Goal: Complete application form: Complete application form

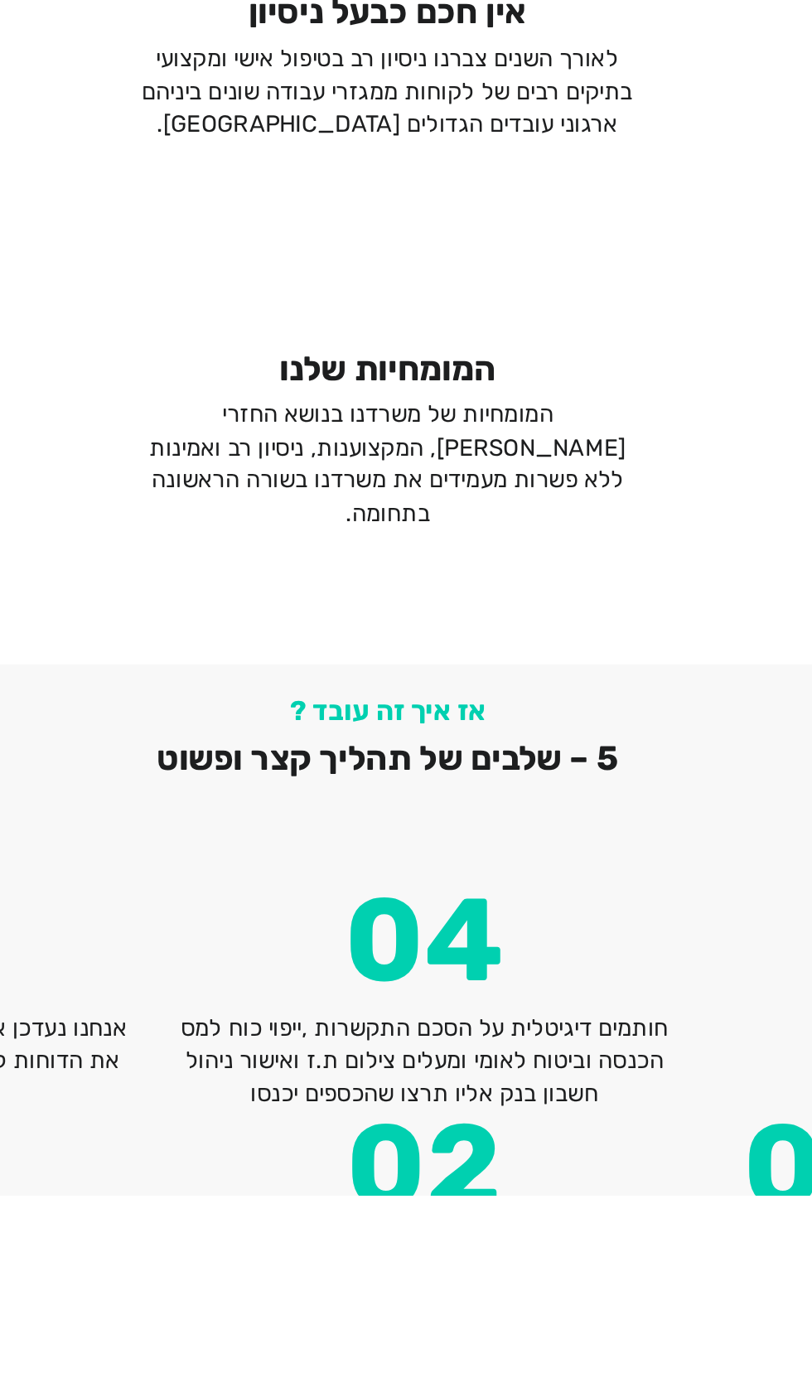
scroll to position [2168, 0]
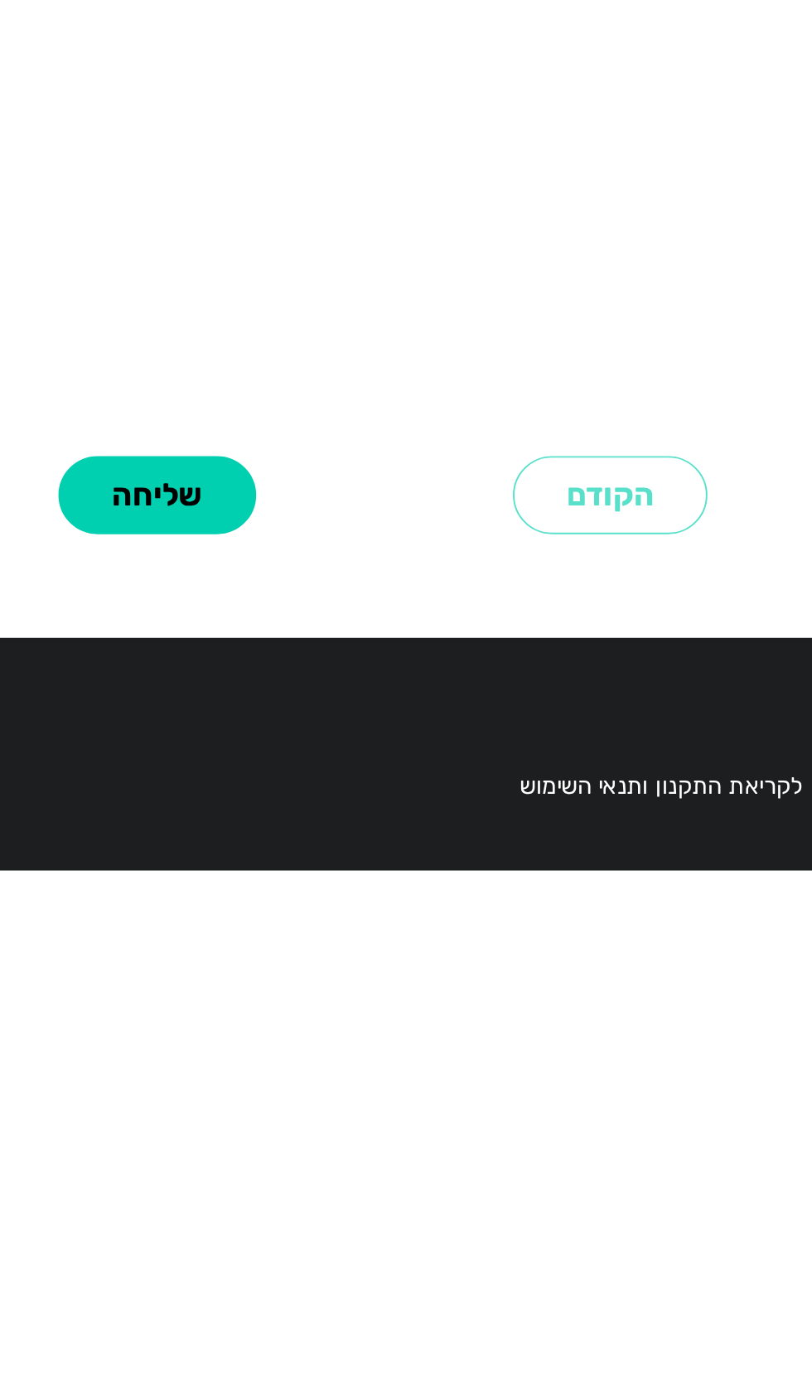
select select
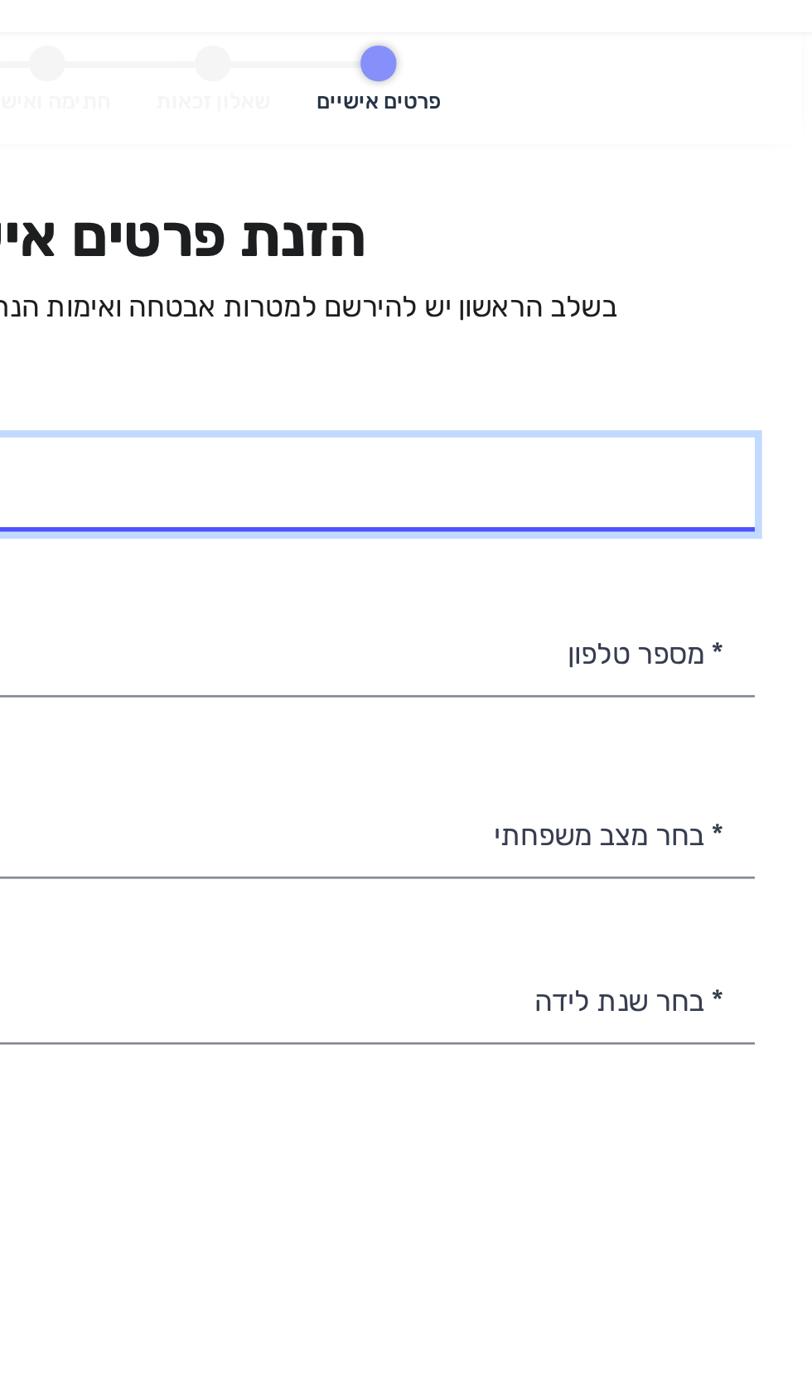
click at [538, 249] on input "* שם מלא" at bounding box center [407, 247] width 462 height 35
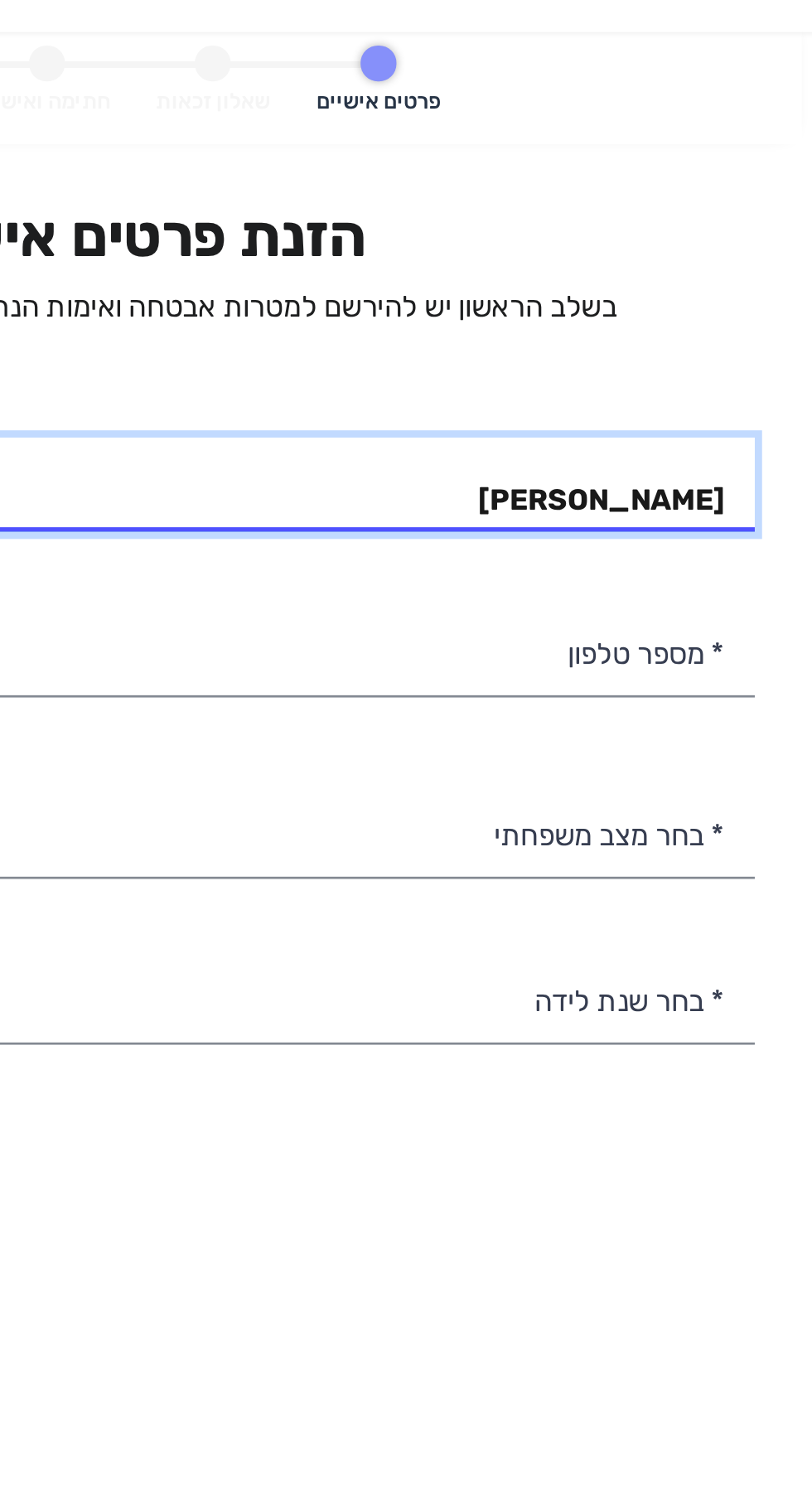
type input "[PERSON_NAME]"
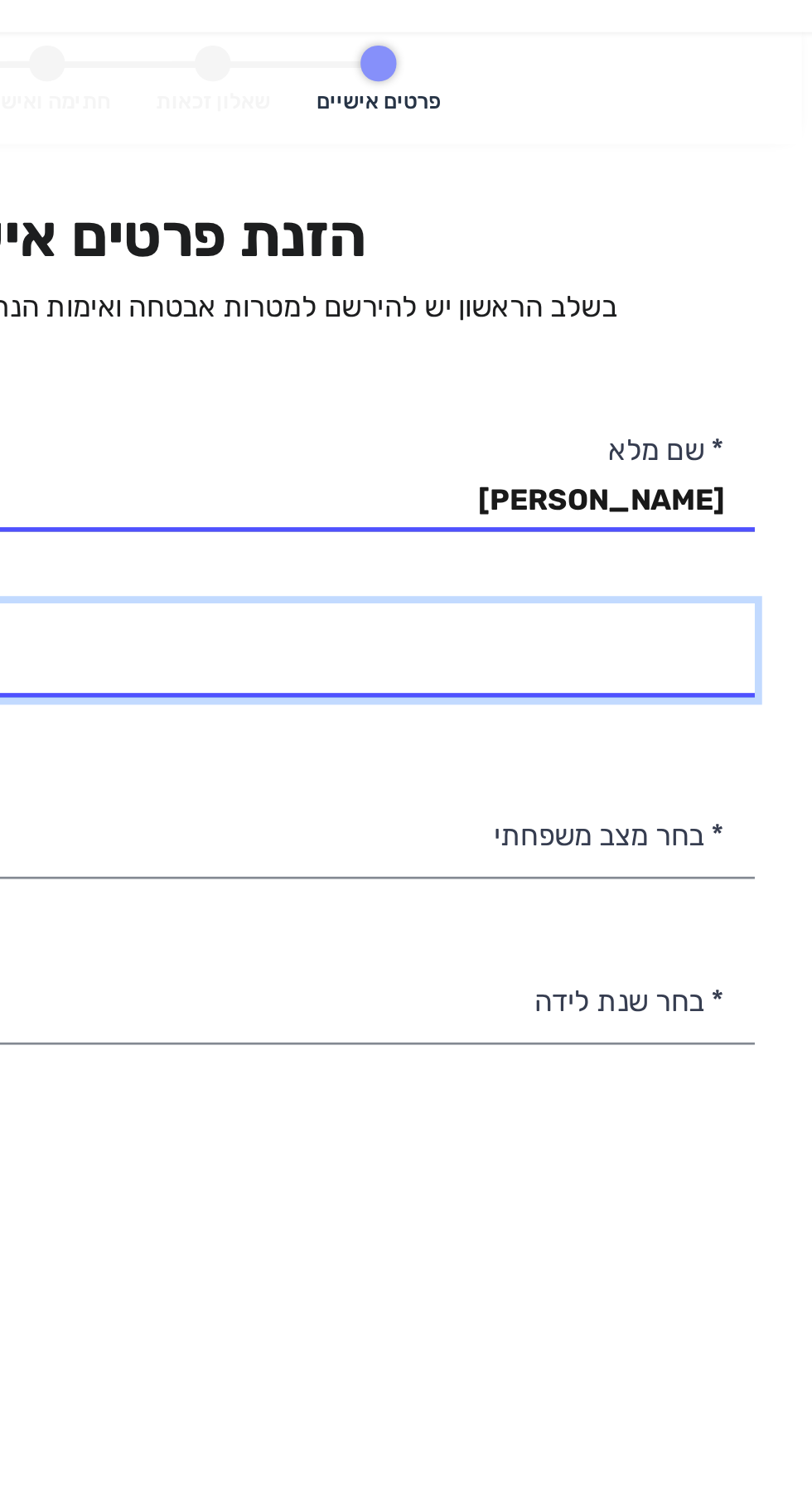
click at [563, 312] on input "* מספר טלפון" at bounding box center [407, 309] width 462 height 35
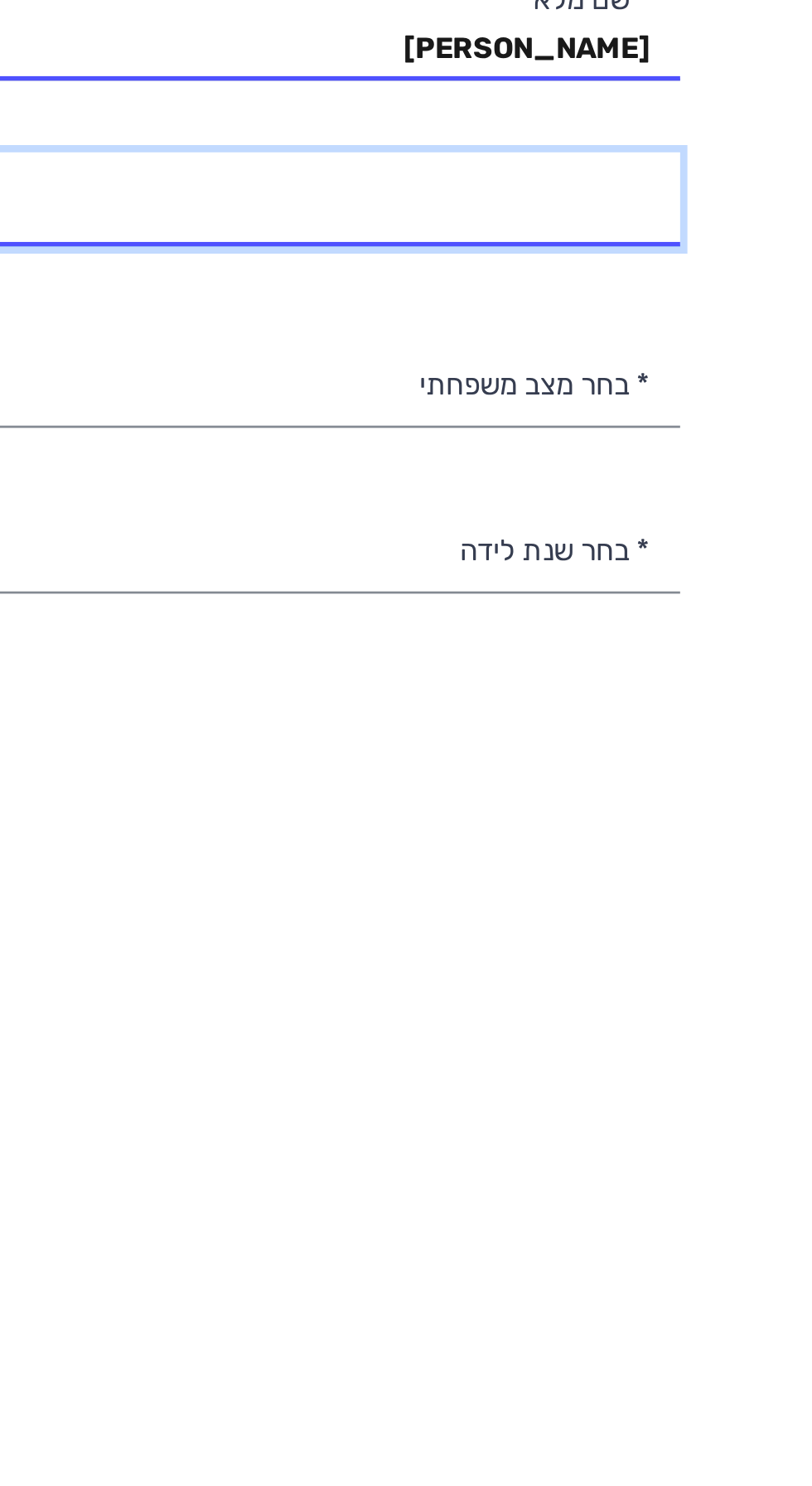
type input "052-8756934"
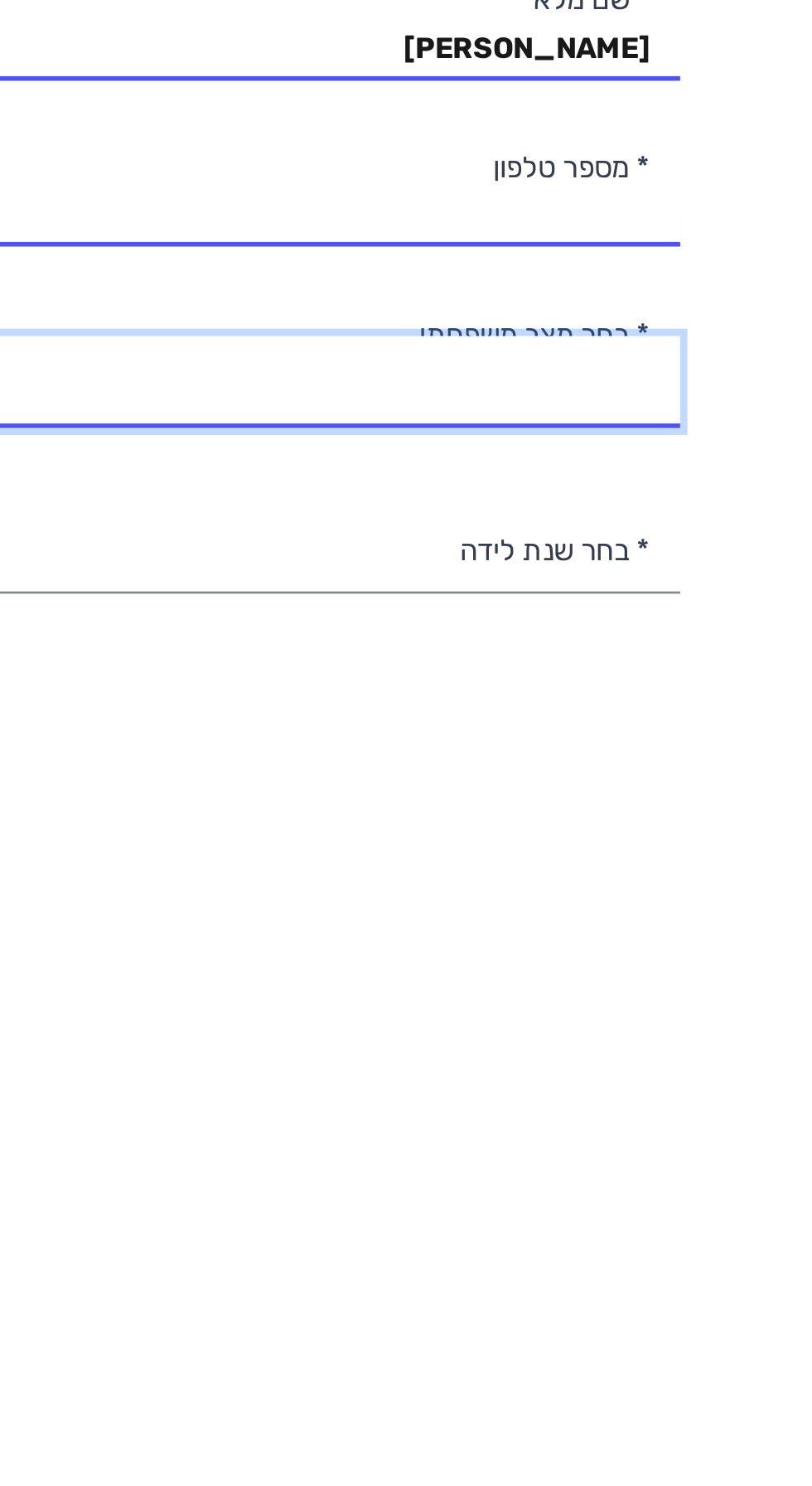
click at [573, 380] on select "רווק/ה נשוי/[PERSON_NAME]/ה אלמן/נה" at bounding box center [407, 377] width 462 height 35
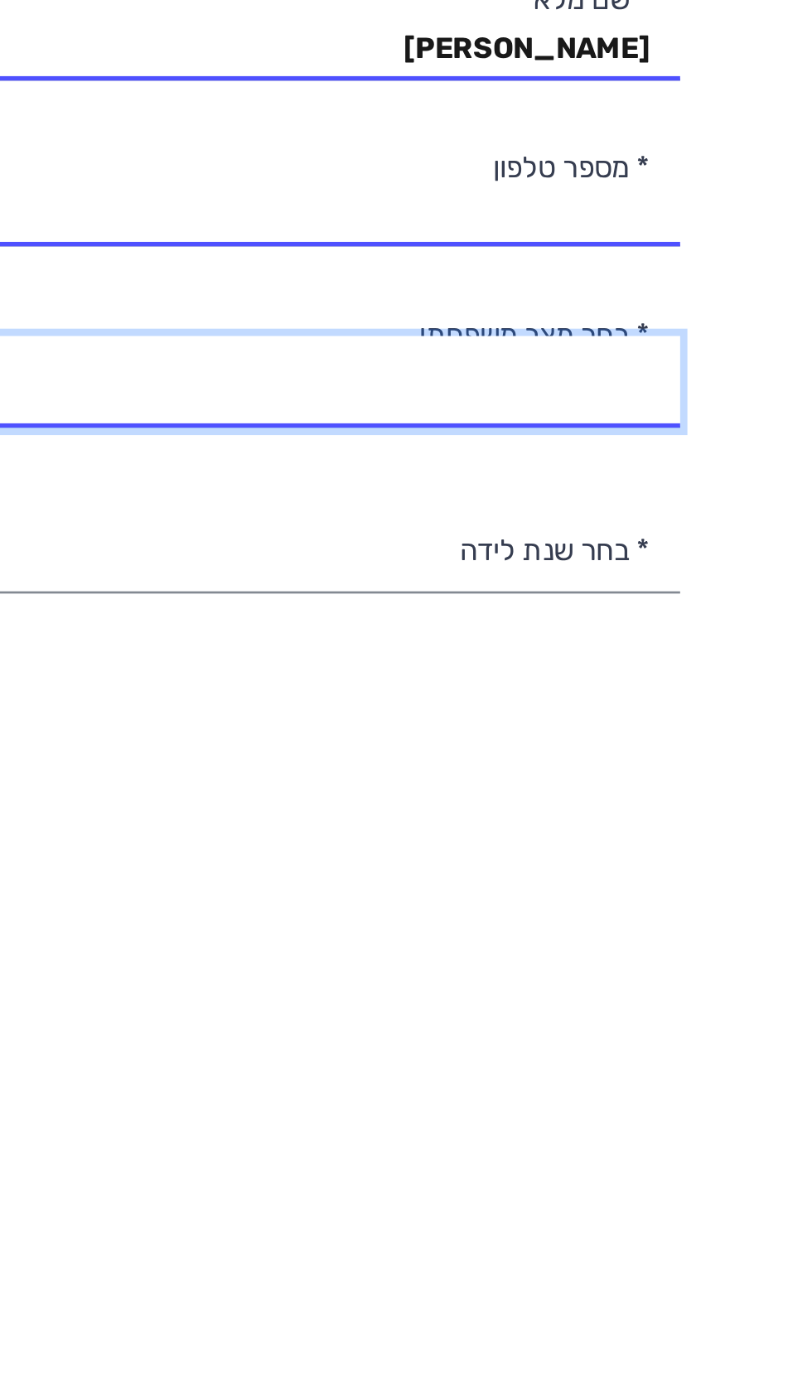
select select "3: Divorced"
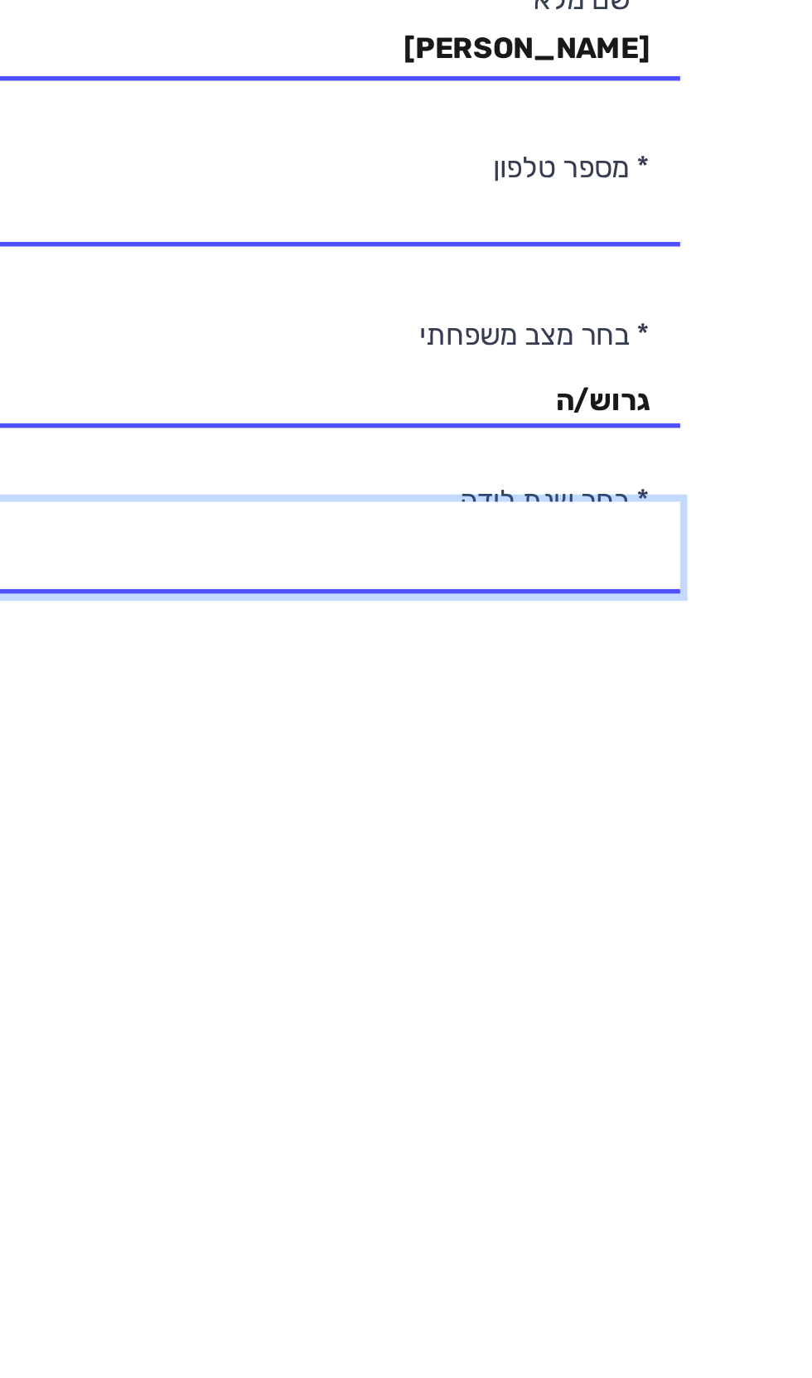
click at [575, 437] on select "2003 2002 2001 2000 1999 1998 1997 1996 1995 1994 1993 1992 1991 1990 1989 1988…" at bounding box center [407, 438] width 462 height 35
select select "41: 1963"
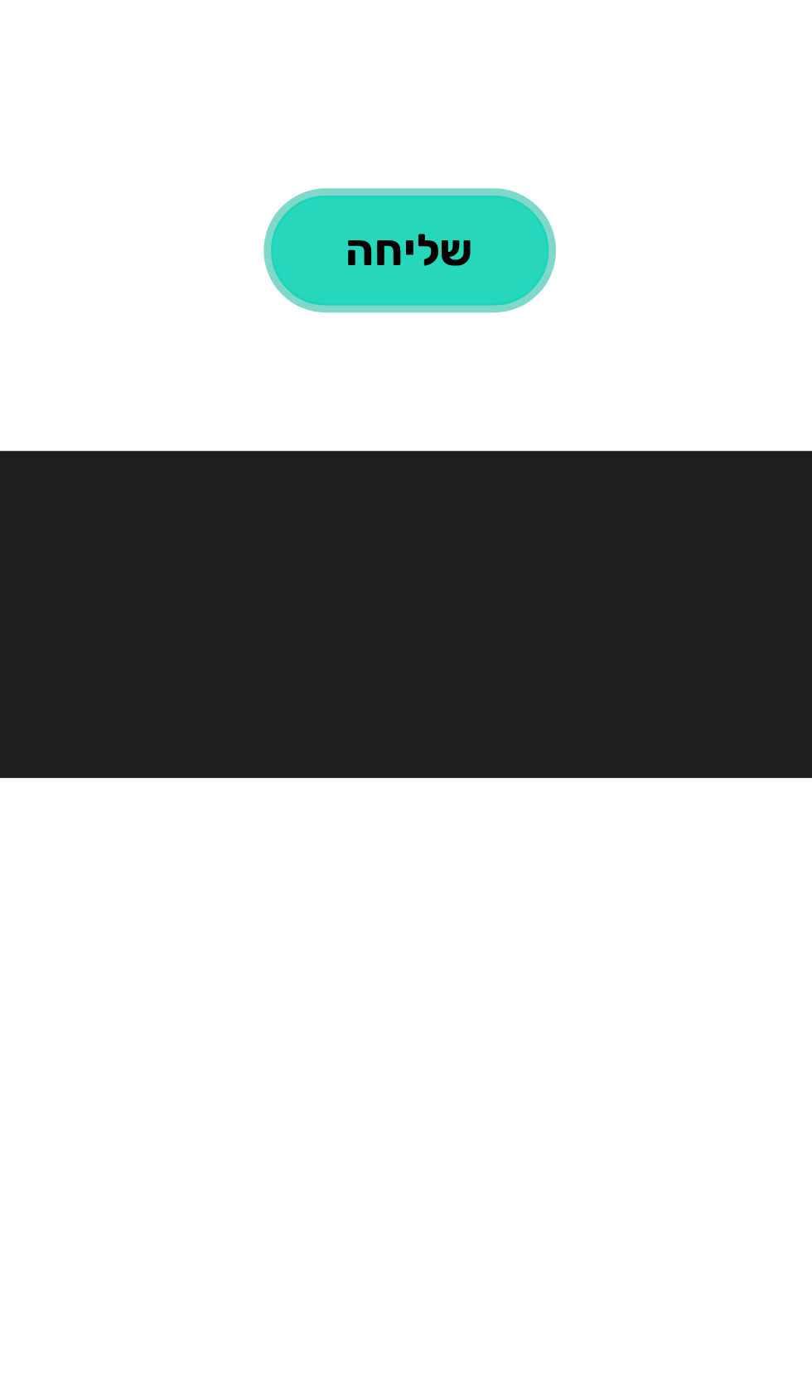
click at [290, 1044] on button "שליחה" at bounding box center [288, 1023] width 103 height 41
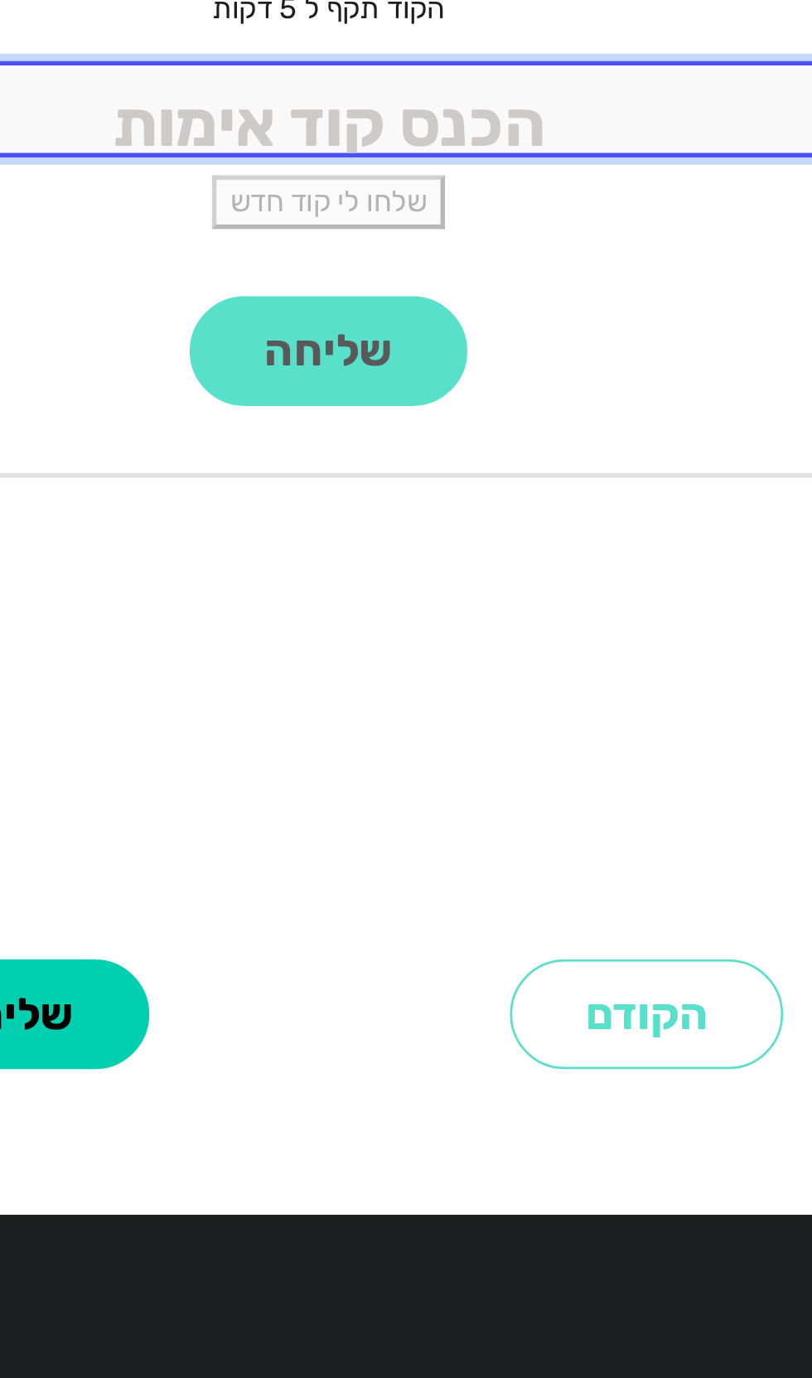
click at [438, 689] on input "tel" at bounding box center [406, 689] width 501 height 36
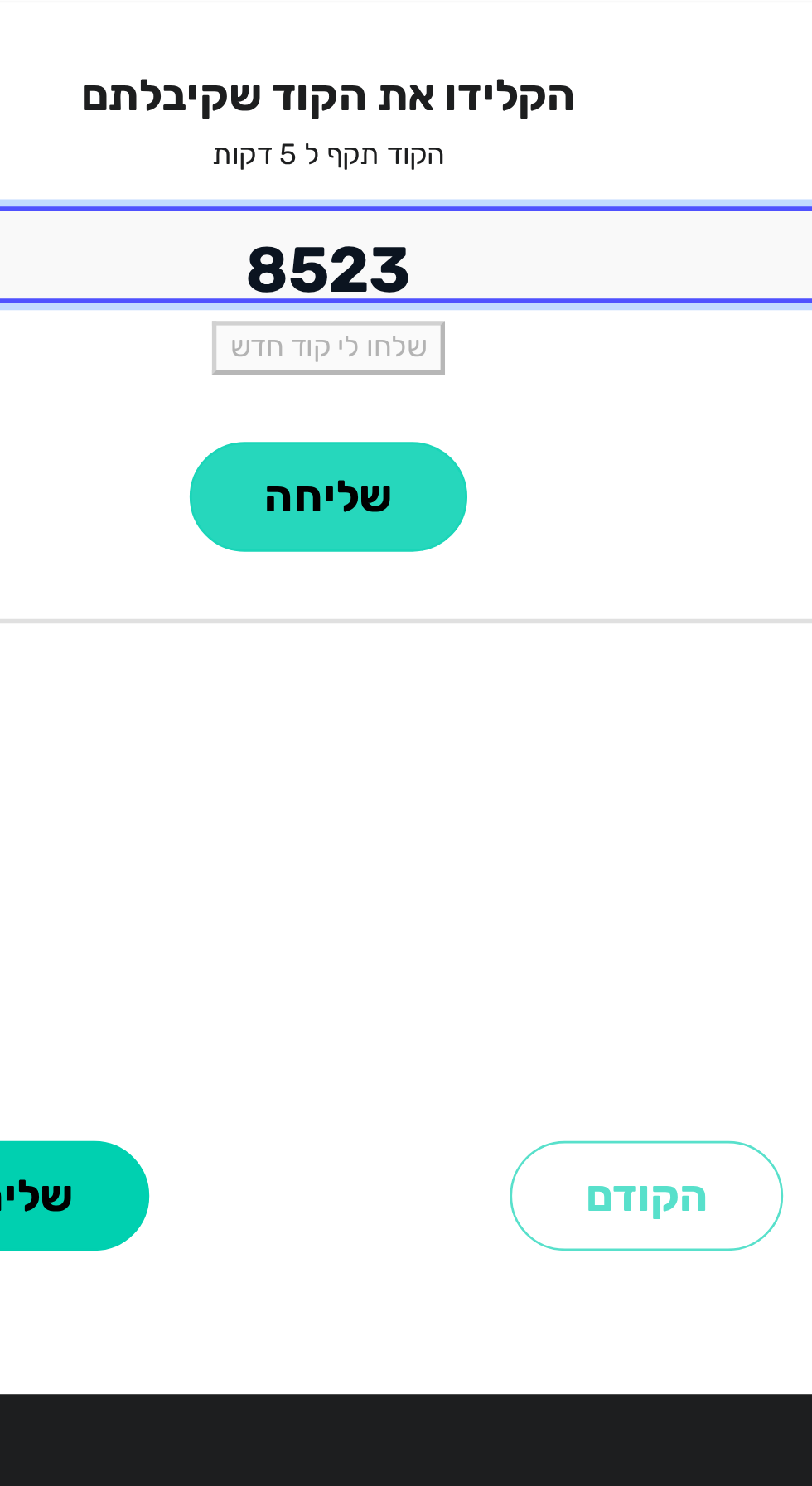
type input "8523"
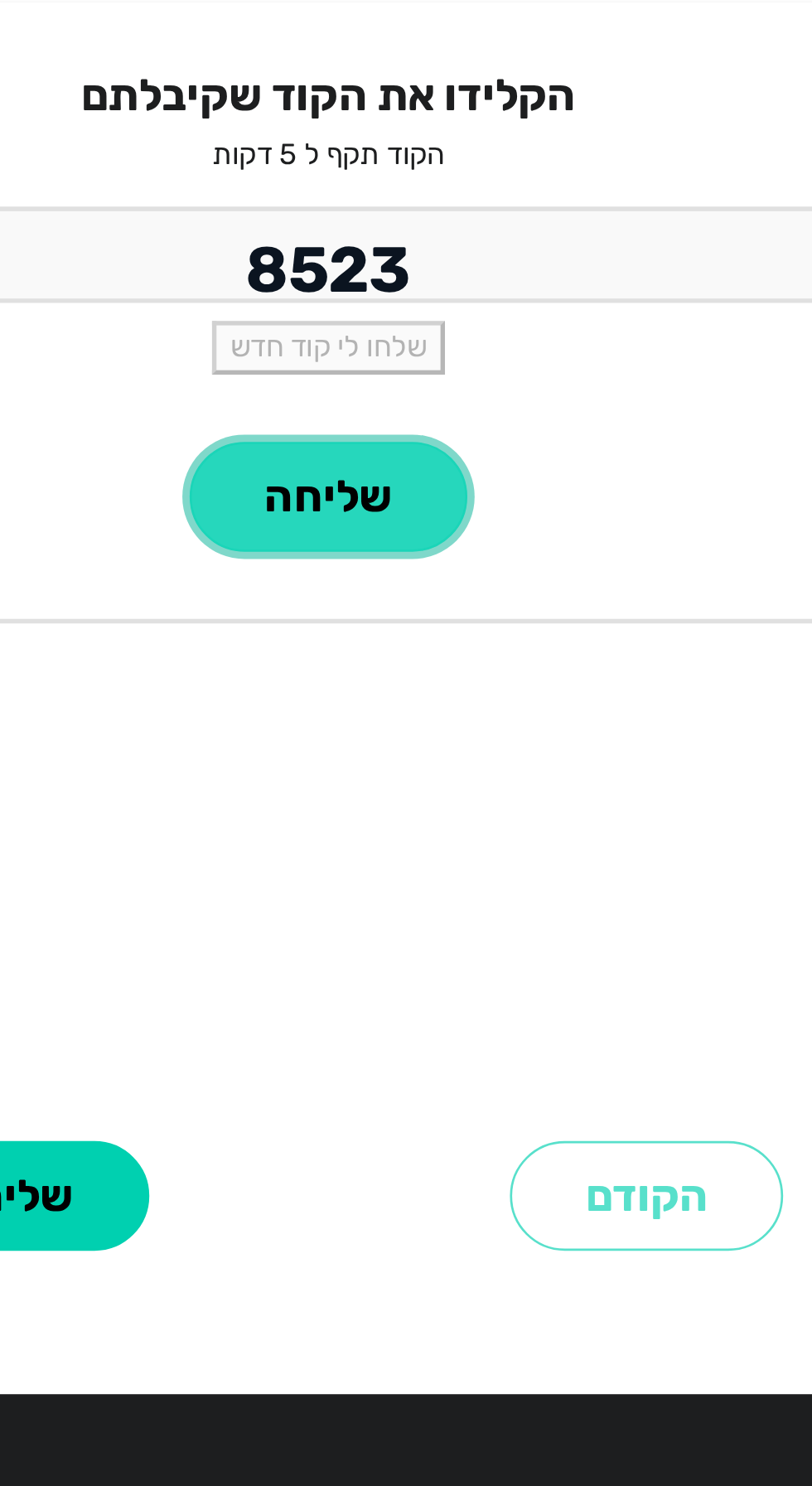
click at [402, 827] on button "שליחה" at bounding box center [406, 831] width 103 height 41
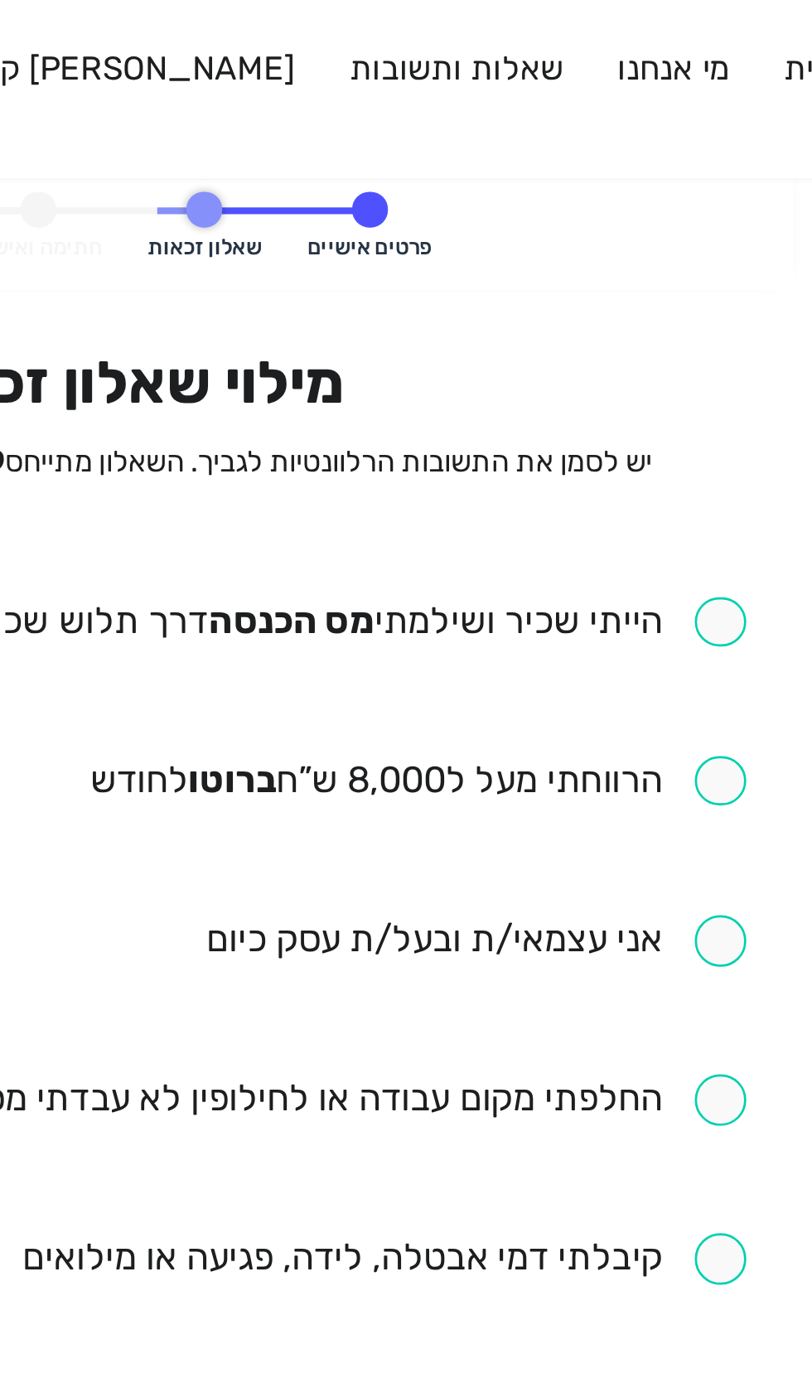
click at [623, 248] on input "checkbox" at bounding box center [496, 244] width 283 height 19
checkbox input "true"
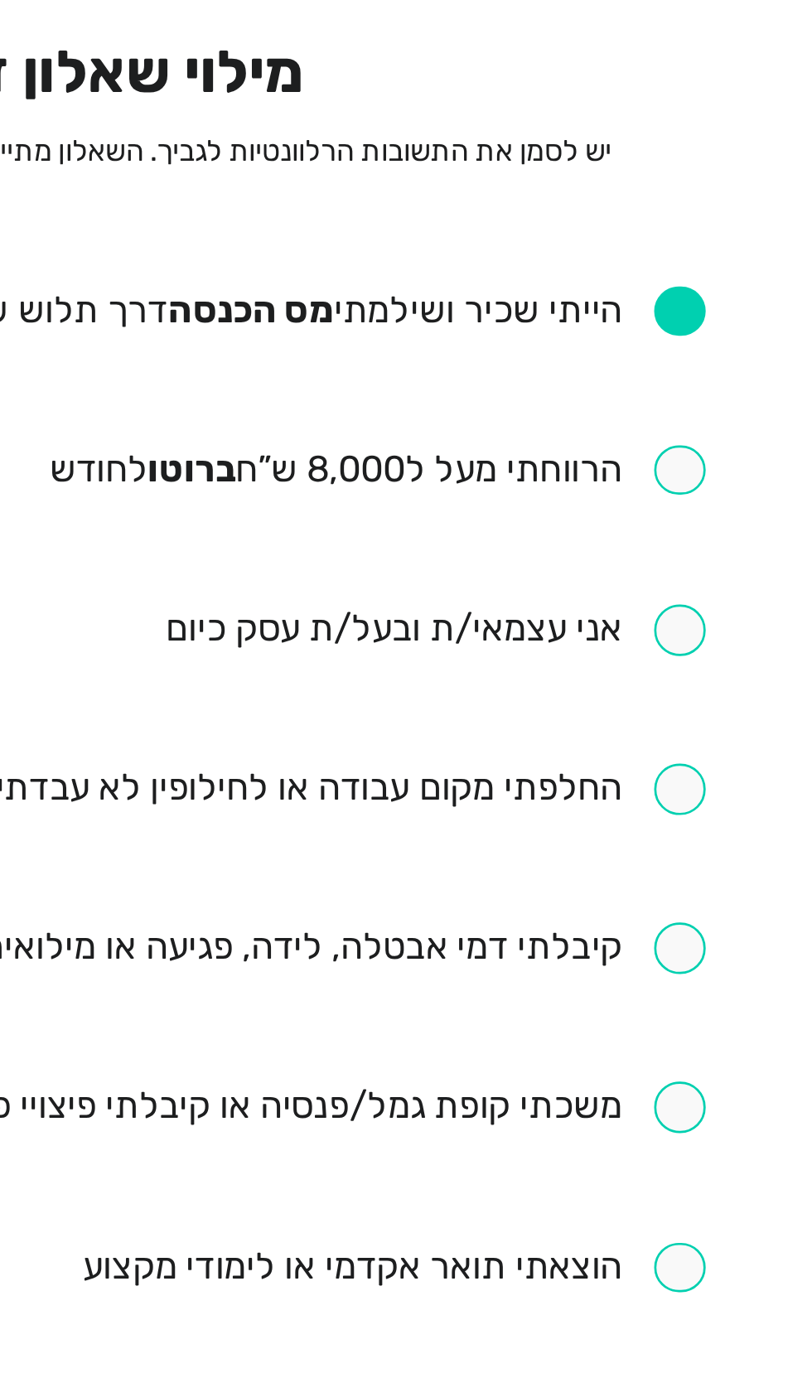
click at [616, 543] on input "checkbox" at bounding box center [411, 539] width 453 height 19
checkbox input "true"
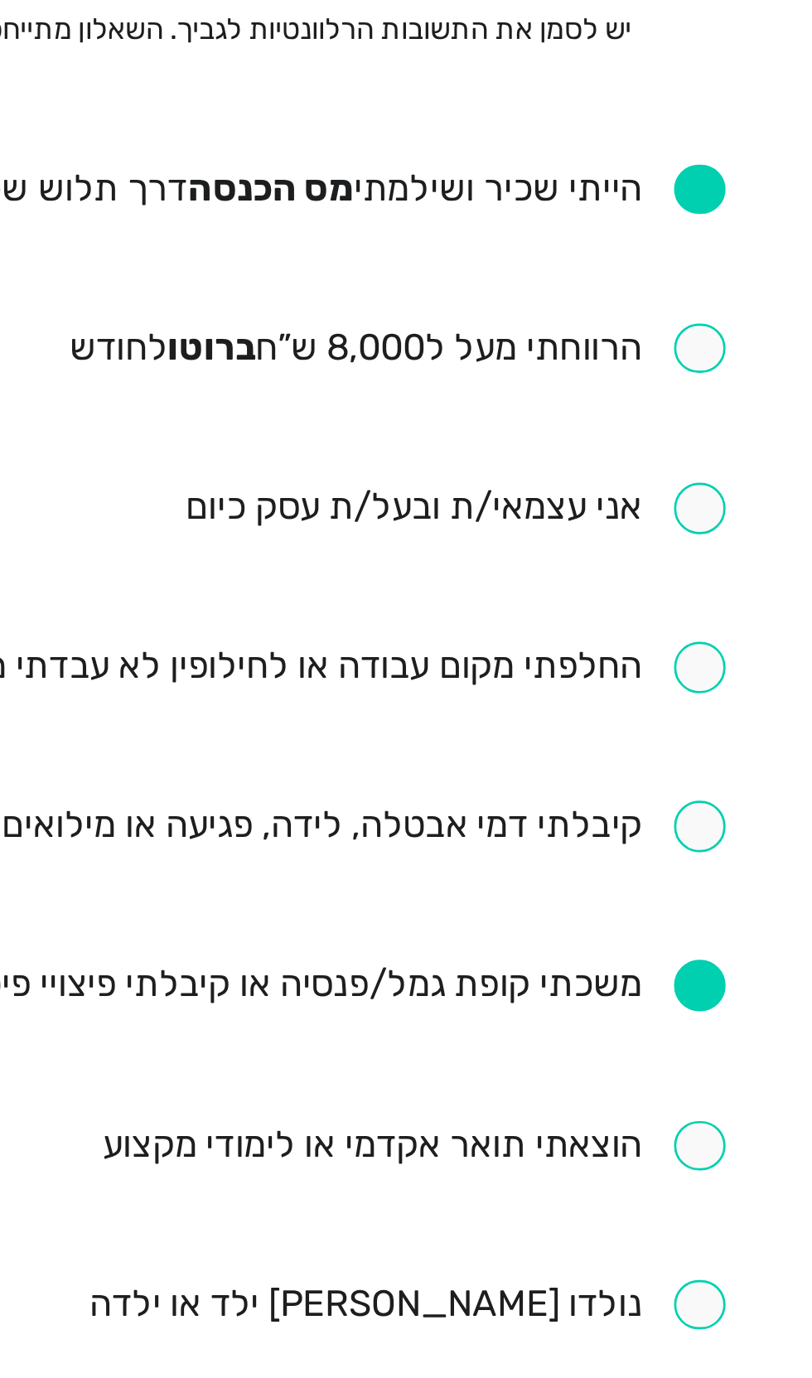
click at [619, 486] on input "checkbox" at bounding box center [504, 480] width 268 height 19
checkbox input "true"
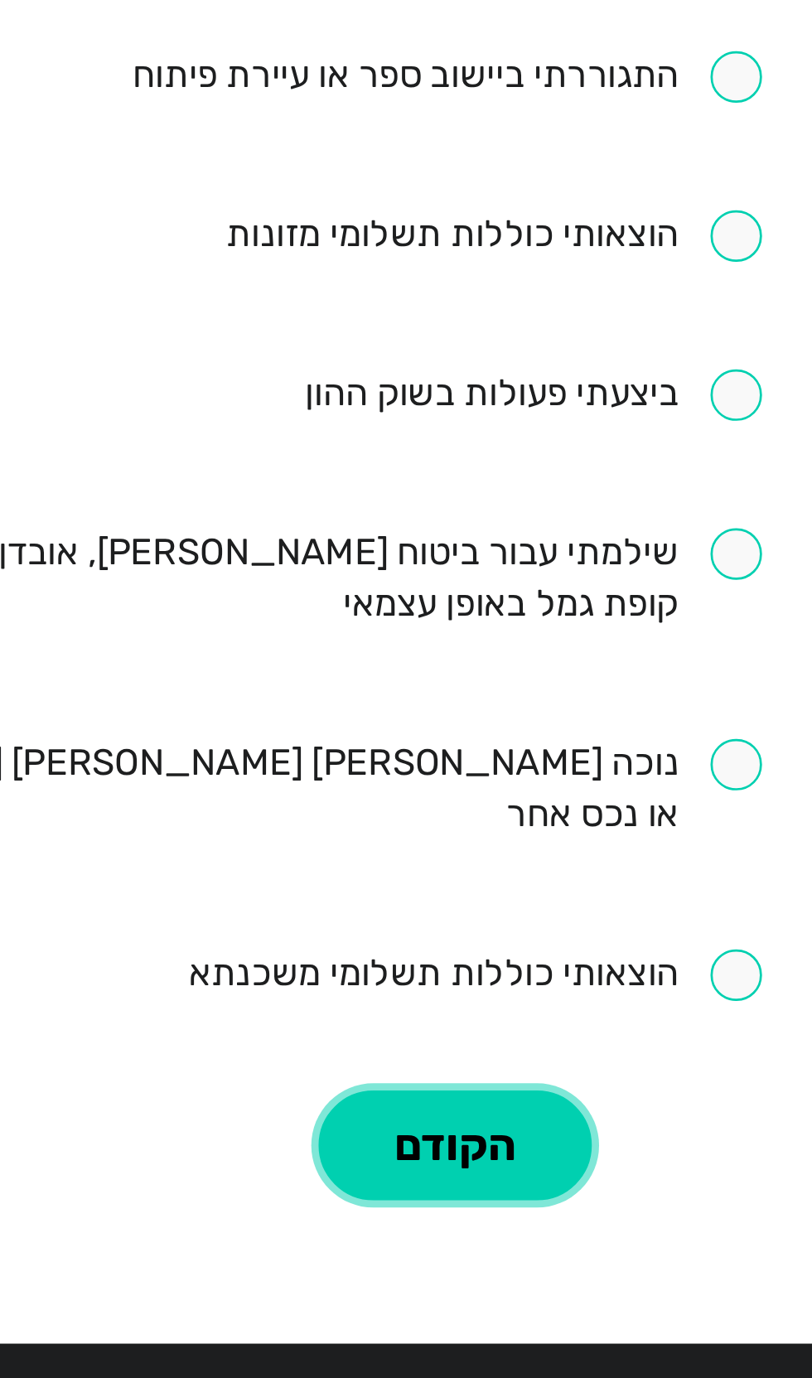
click at [521, 1170] on button "הקודם" at bounding box center [523, 1190] width 101 height 41
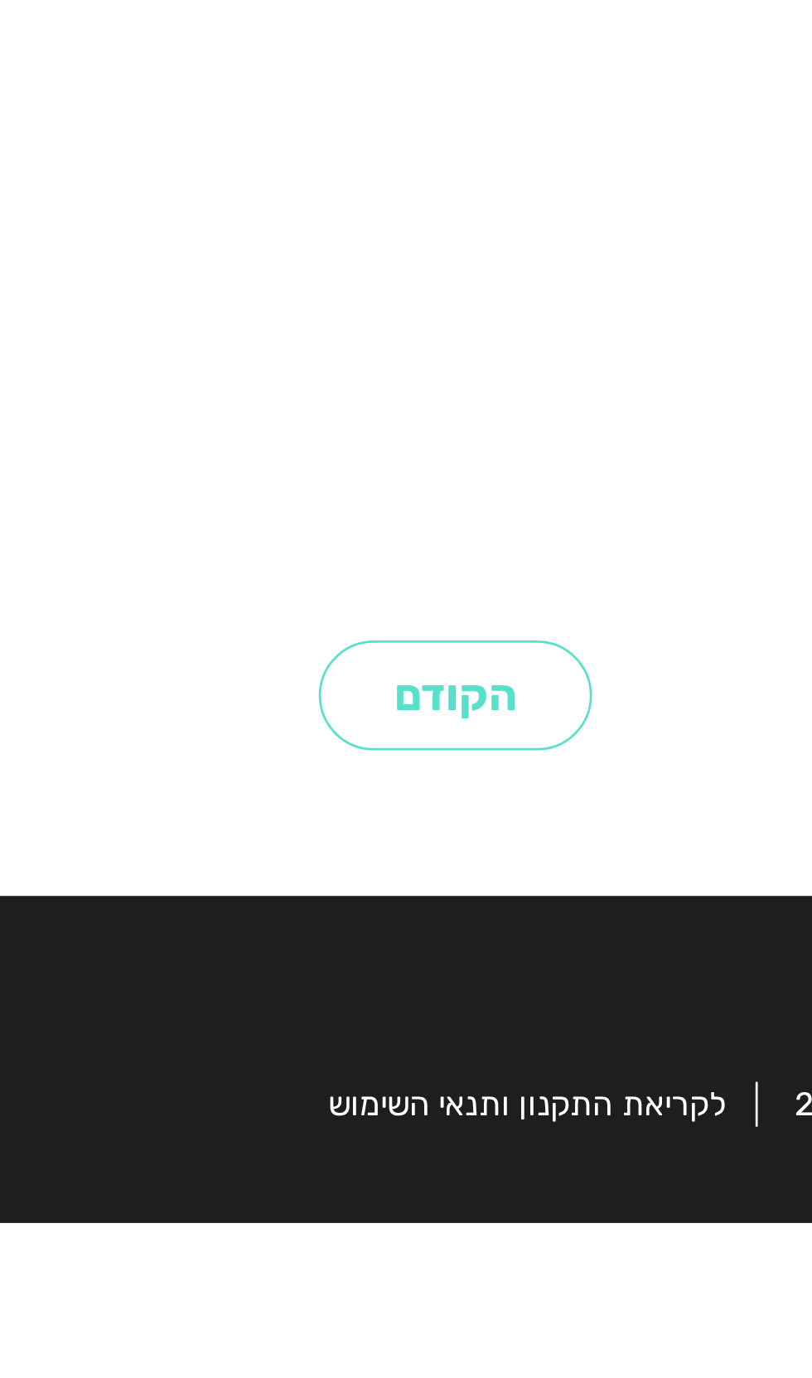
select select
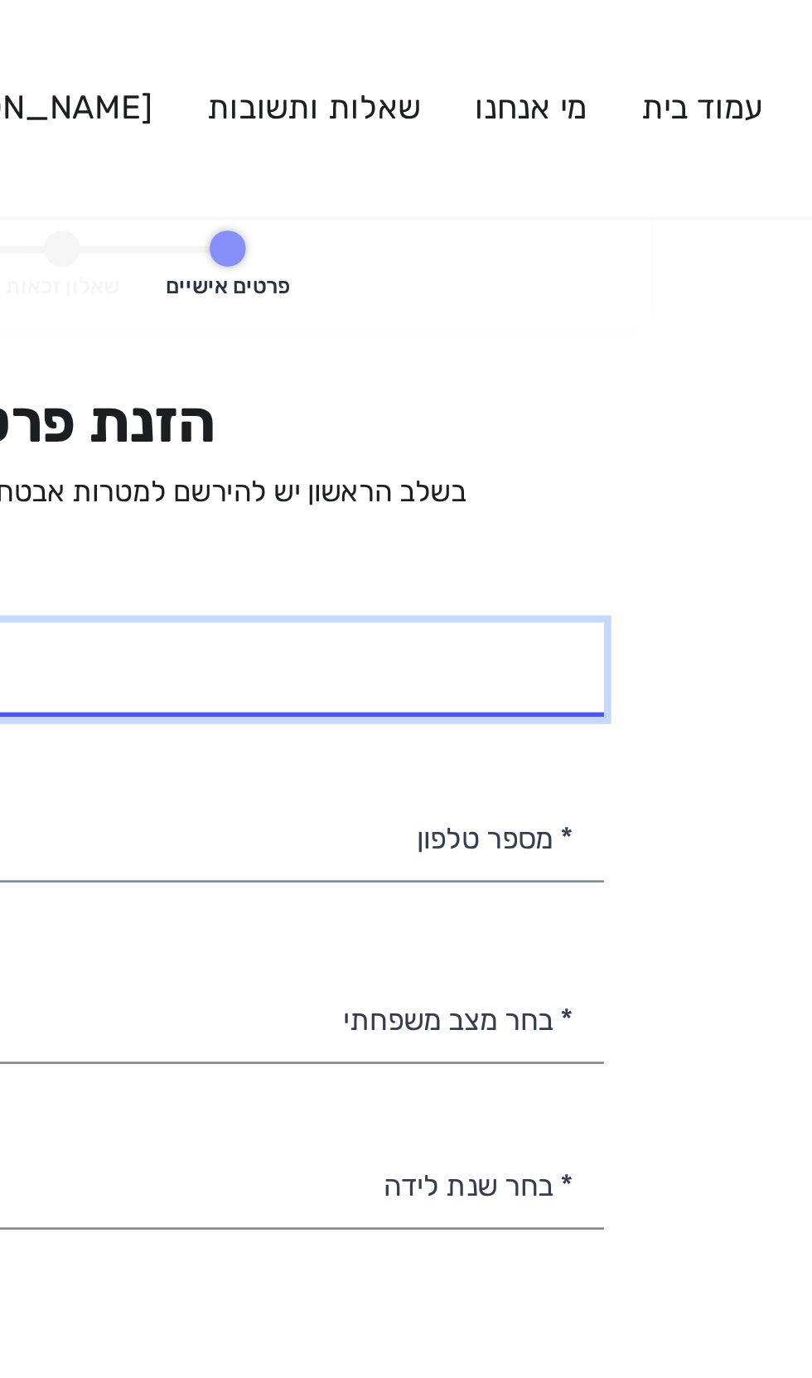
click at [517, 251] on input "* שם מלא" at bounding box center [407, 247] width 462 height 35
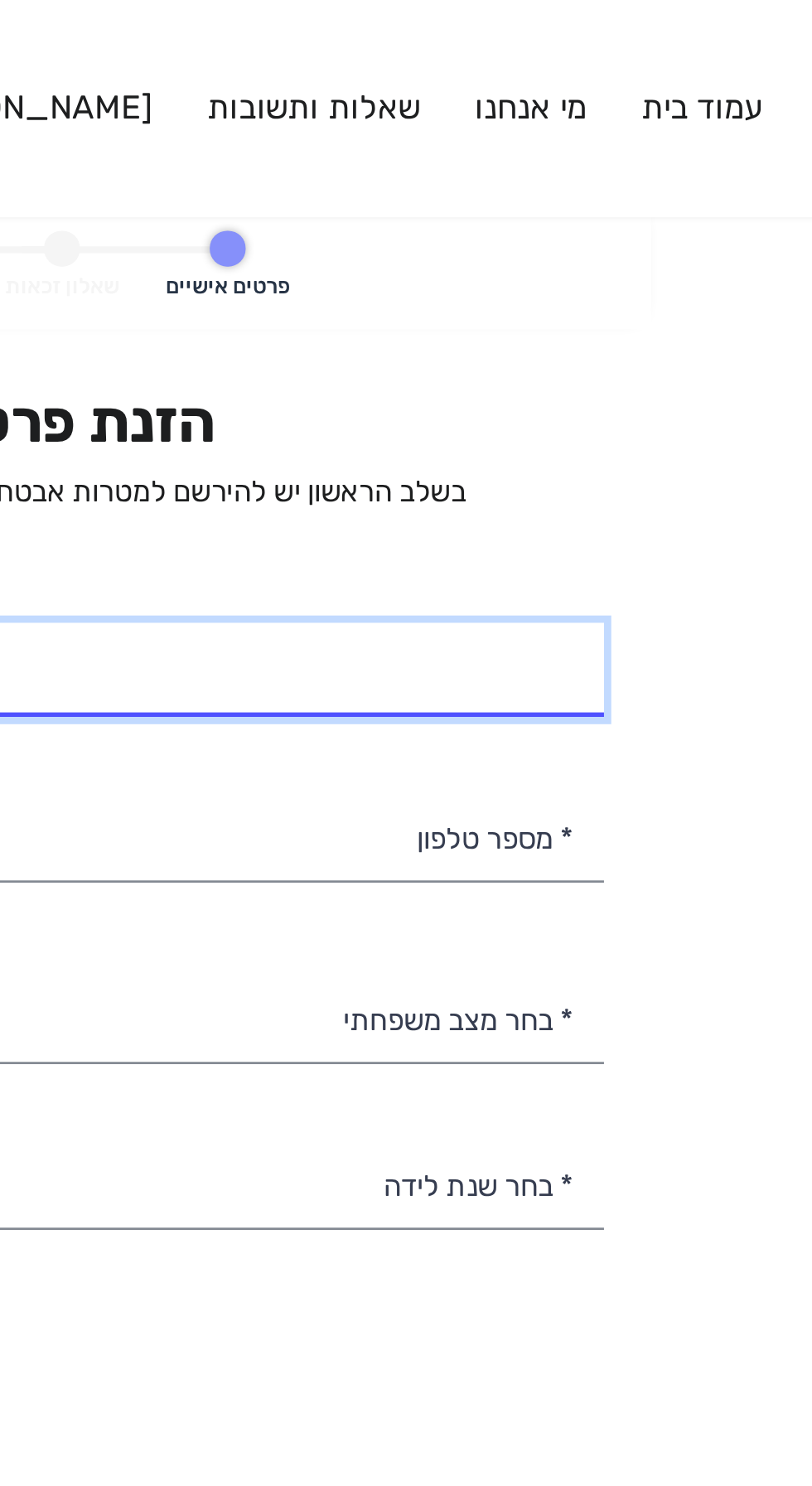
click at [501, 250] on input "* שם מלא" at bounding box center [407, 247] width 462 height 35
click at [569, 253] on input "[PERSON_NAME]" at bounding box center [407, 247] width 462 height 35
type input "[PERSON_NAME]"
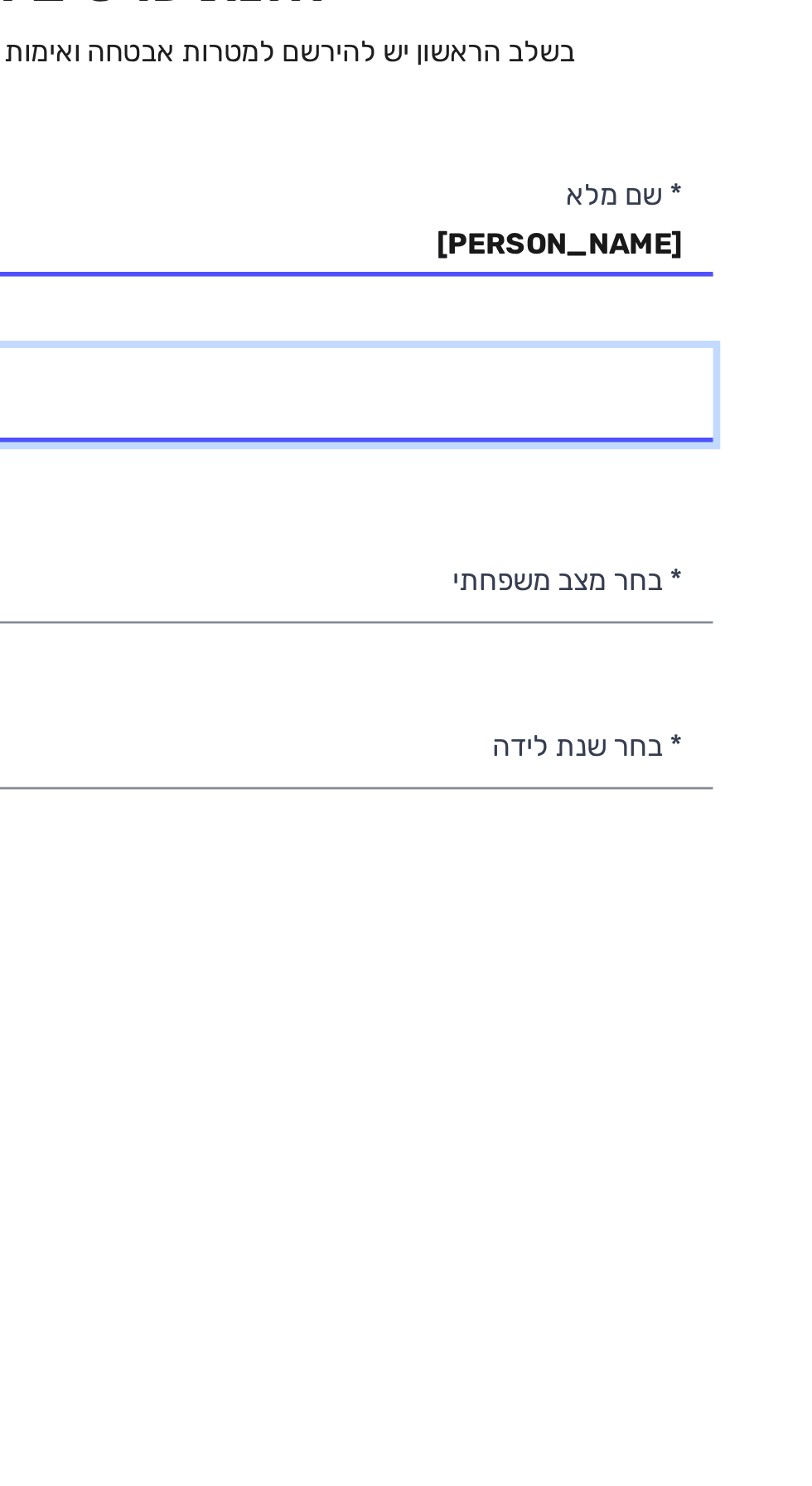
click at [595, 309] on input "* מספר טלפון" at bounding box center [407, 309] width 462 height 35
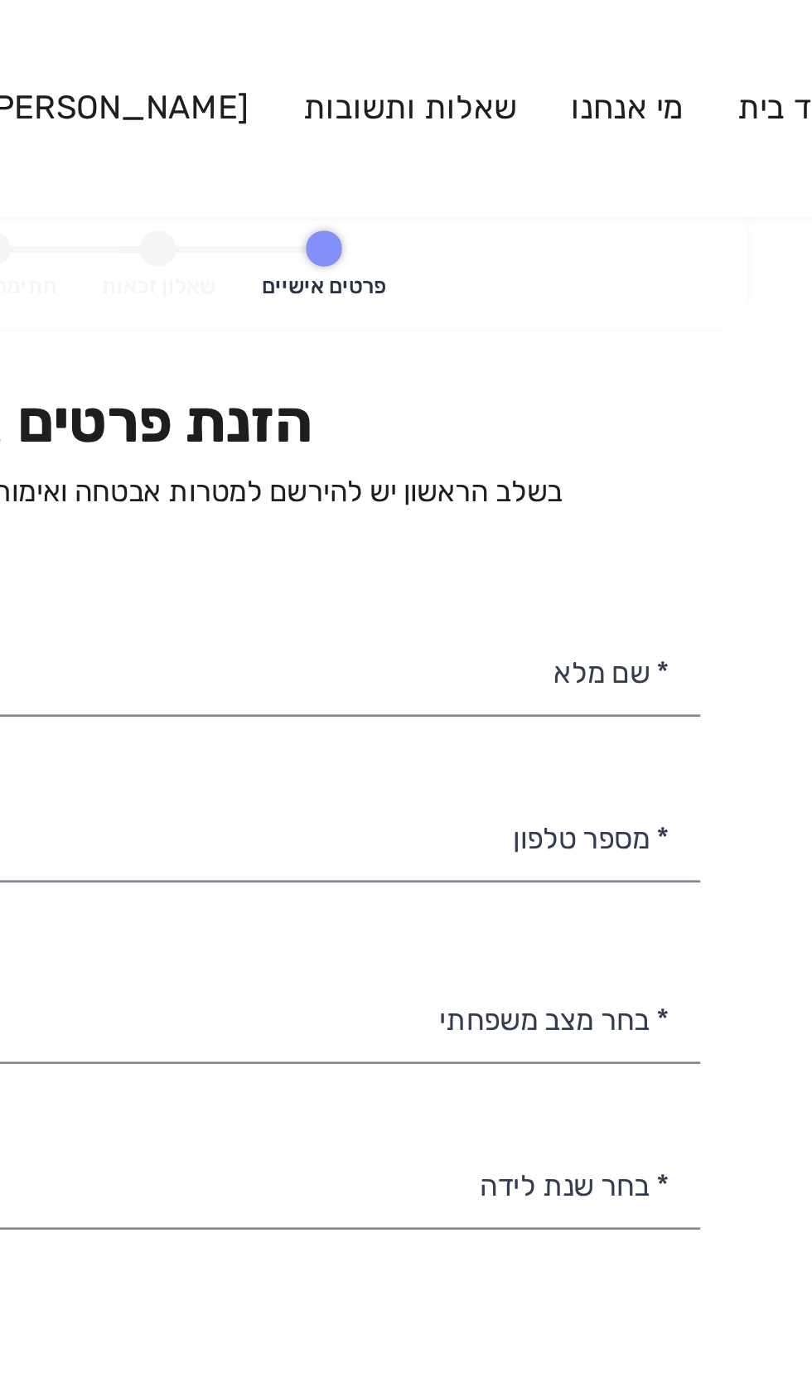
select select
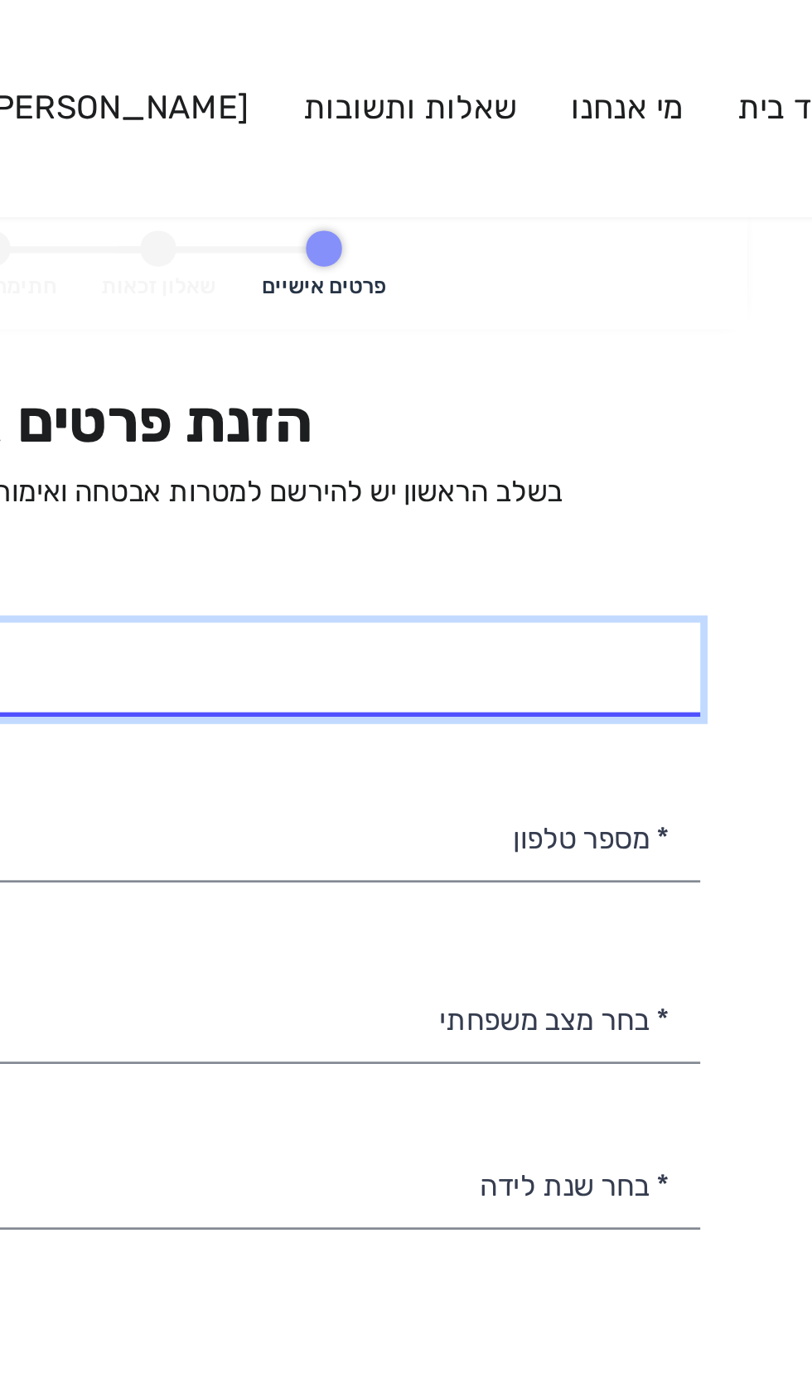
click at [573, 247] on input "* שם מלא" at bounding box center [407, 247] width 462 height 35
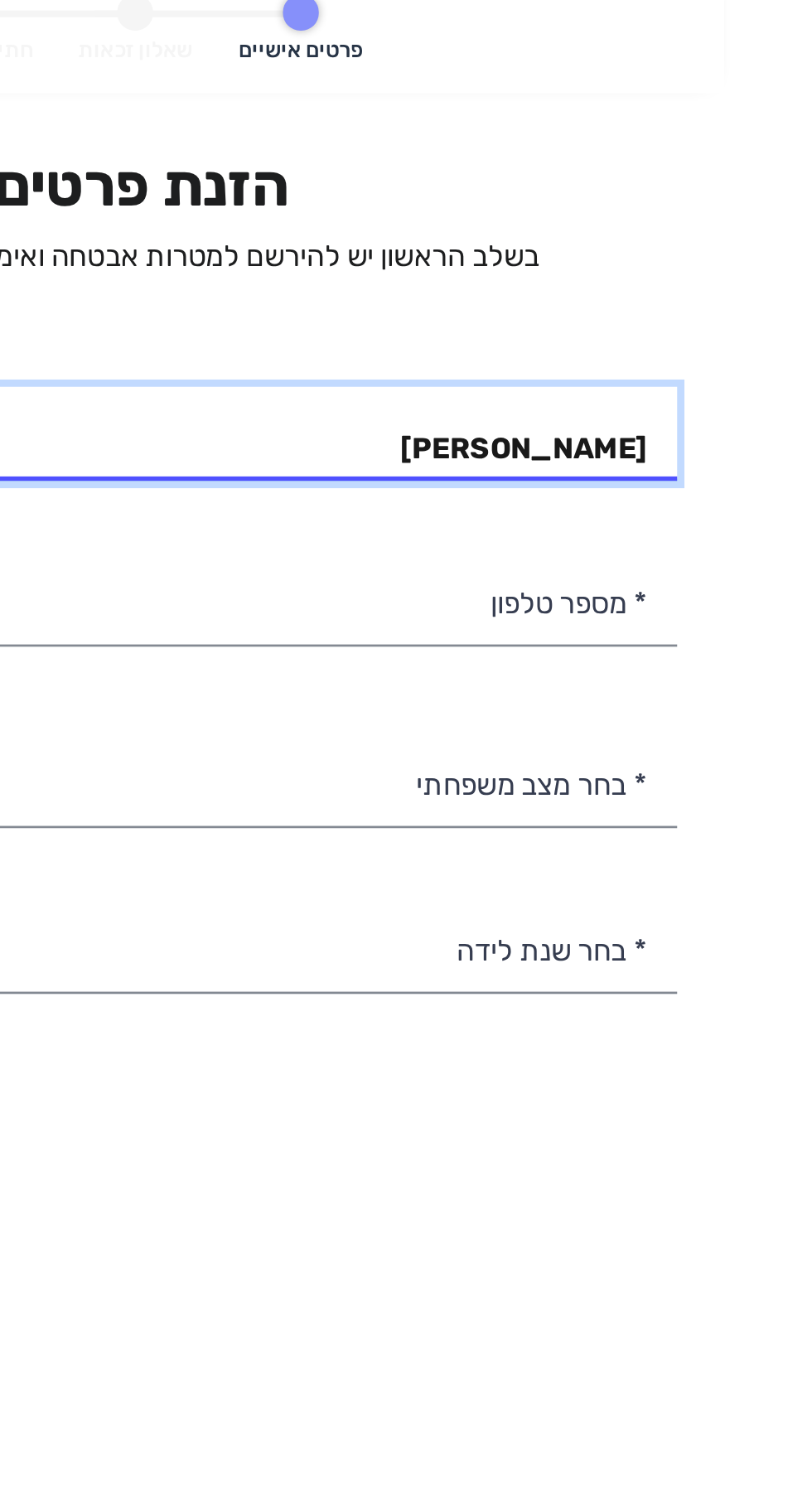
type input "[PERSON_NAME]"
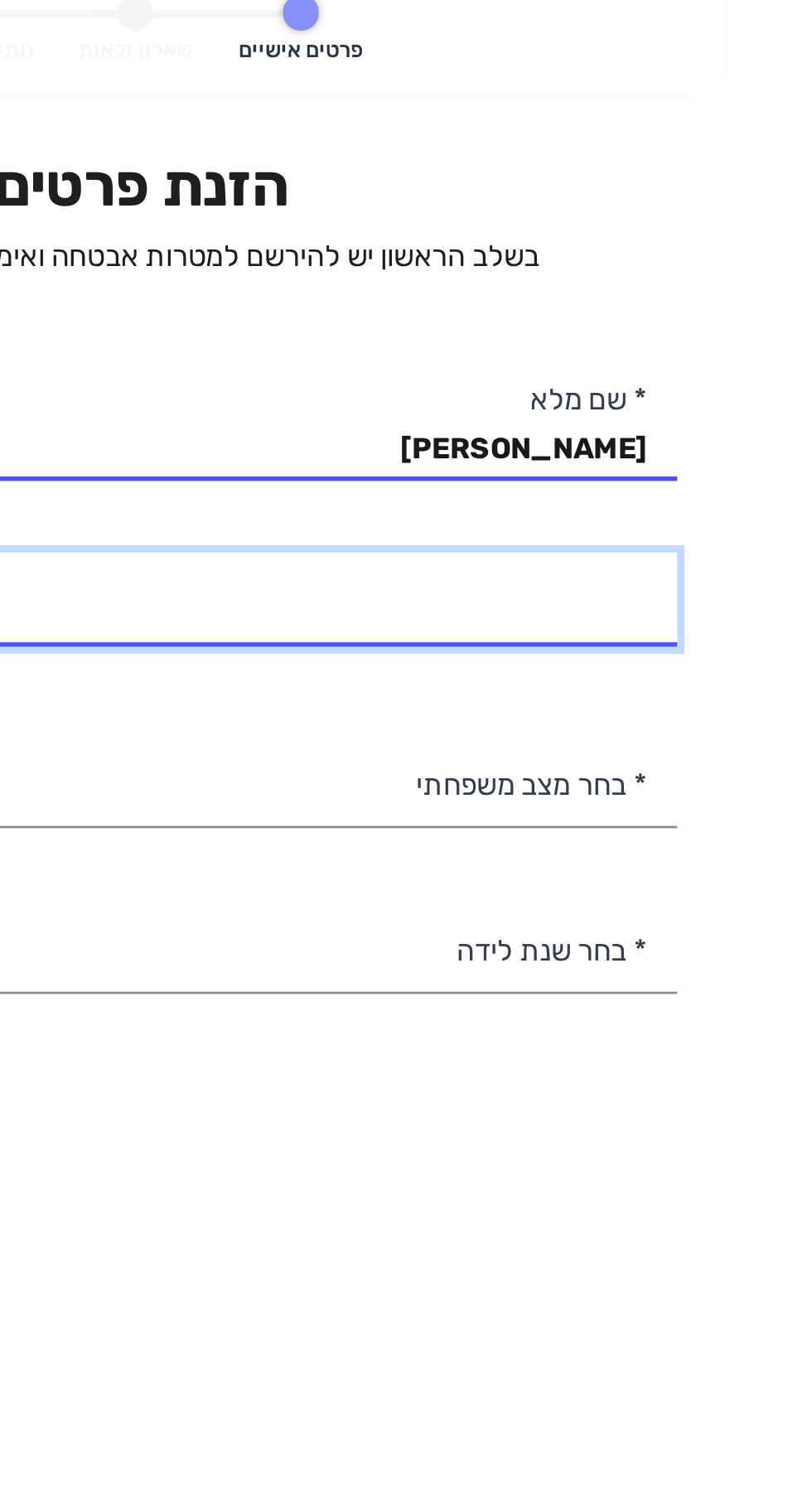
click at [577, 309] on input "* מספר טלפון" at bounding box center [407, 309] width 462 height 35
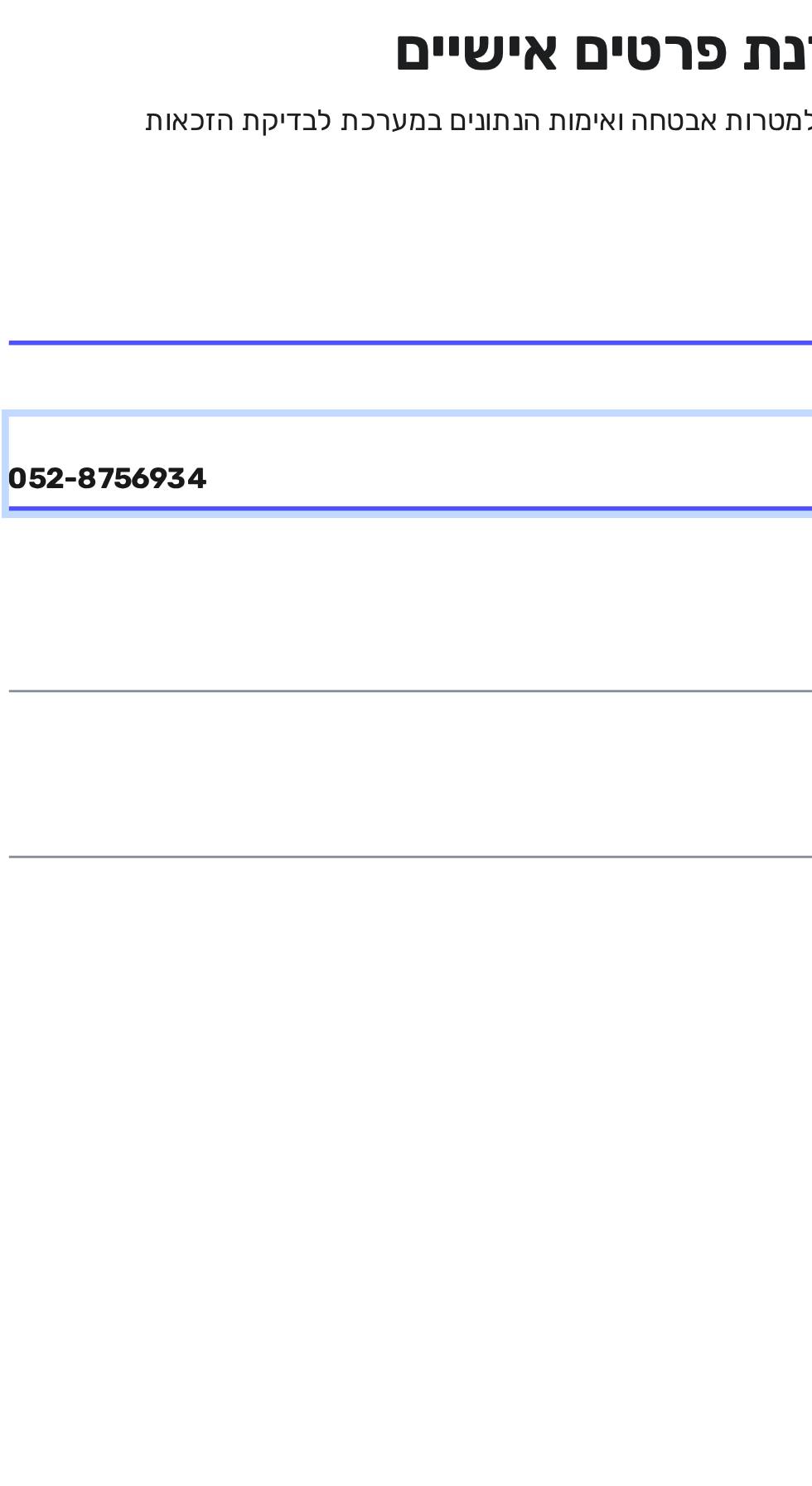
type input "052-8756934"
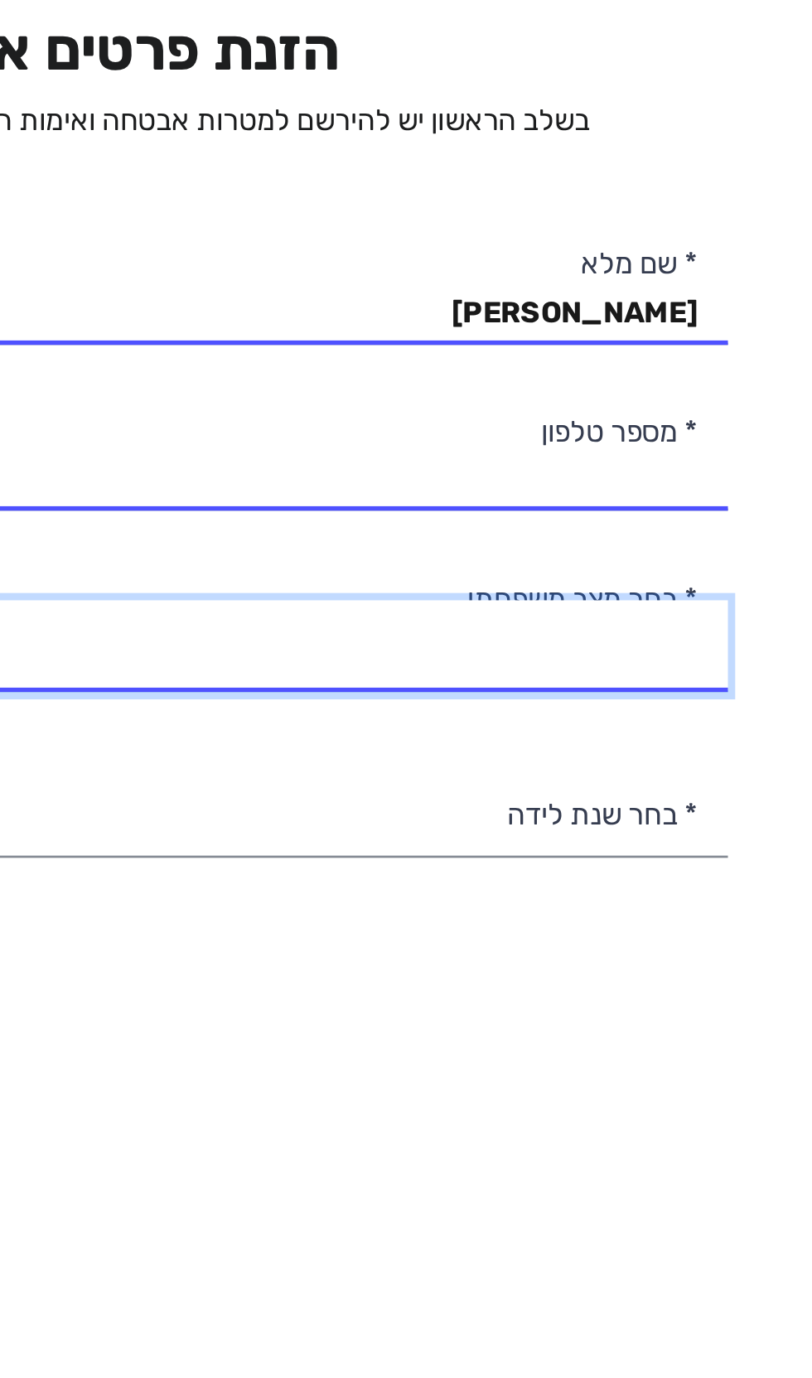
click at [593, 380] on select "רווק/ה נשוי/[PERSON_NAME]/ה אלמן/נה" at bounding box center [407, 377] width 462 height 35
select select "3: Divorced"
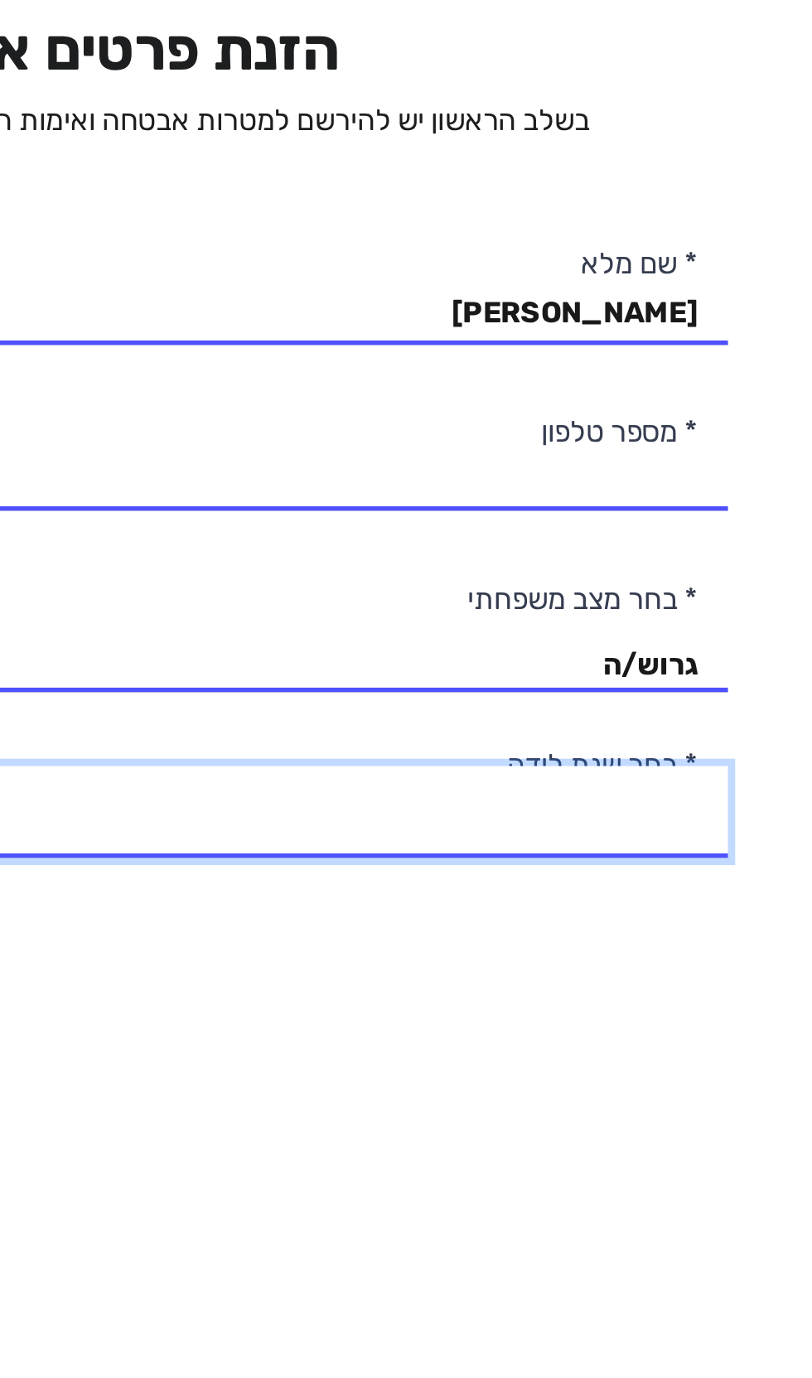
click at [593, 429] on select "2003 2002 2001 2000 1999 1998 1997 1996 1995 1994 1993 1992 1991 1990 1989 1988…" at bounding box center [407, 438] width 462 height 35
select select "41: 1963"
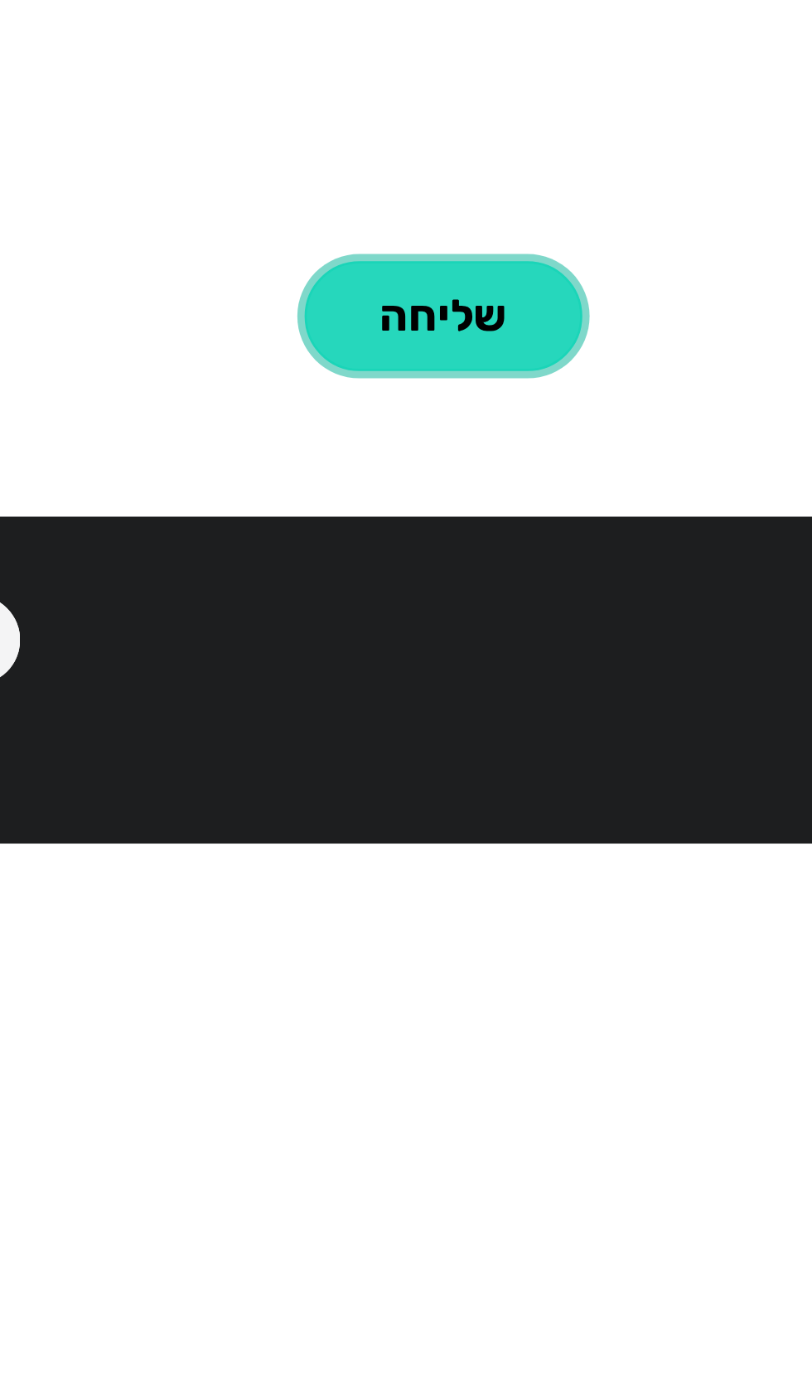
click at [295, 1044] on button "שליחה" at bounding box center [288, 1023] width 103 height 41
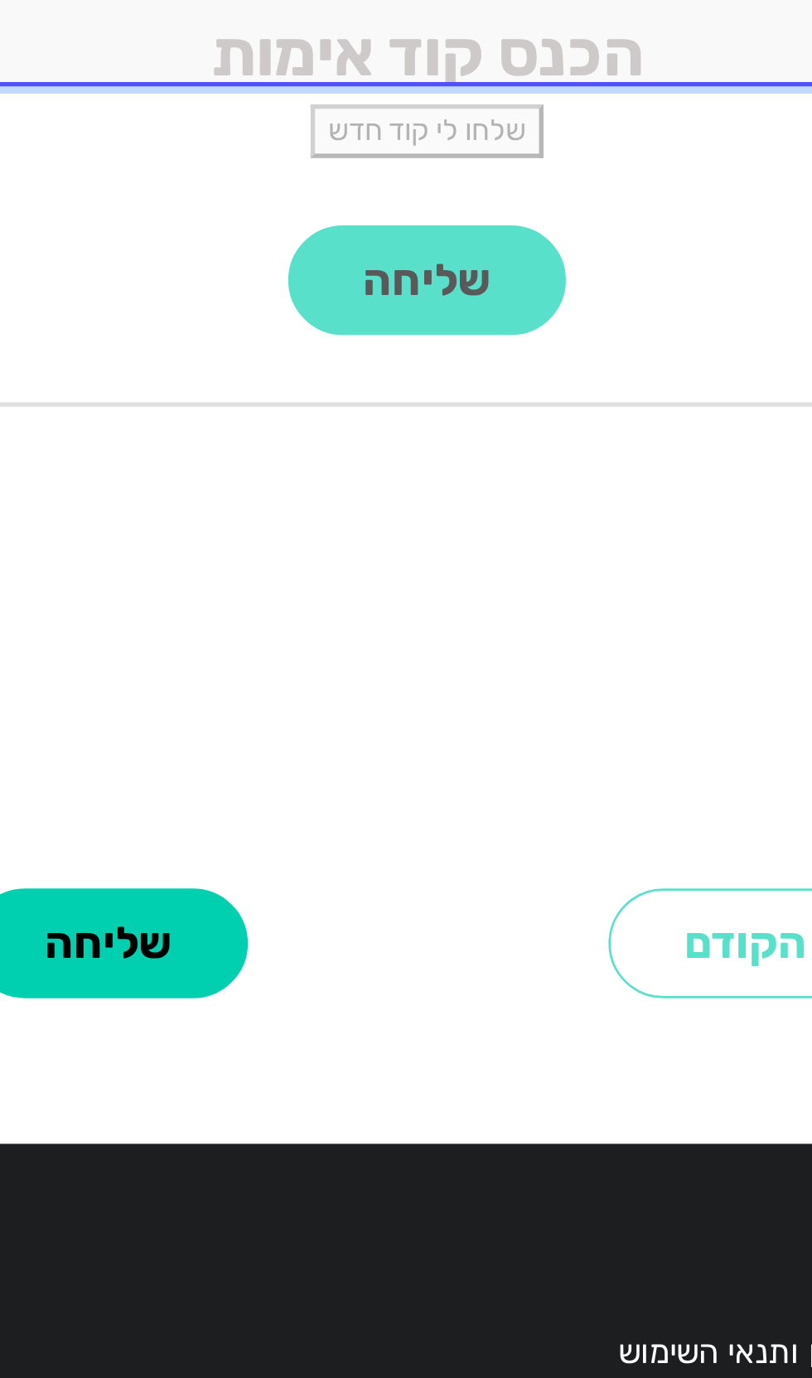
click at [463, 696] on input "tel" at bounding box center [406, 689] width 501 height 36
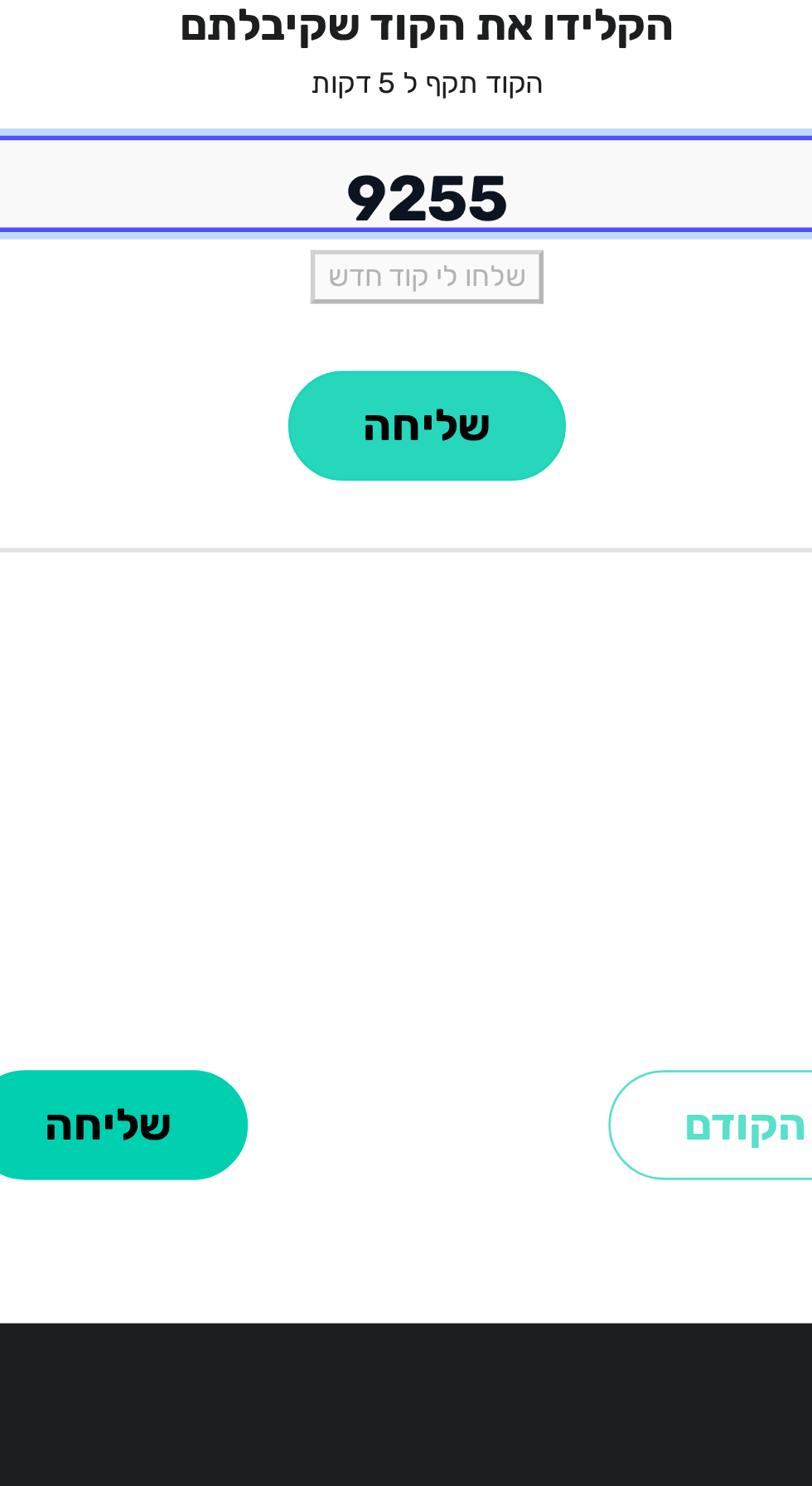
type input "9255"
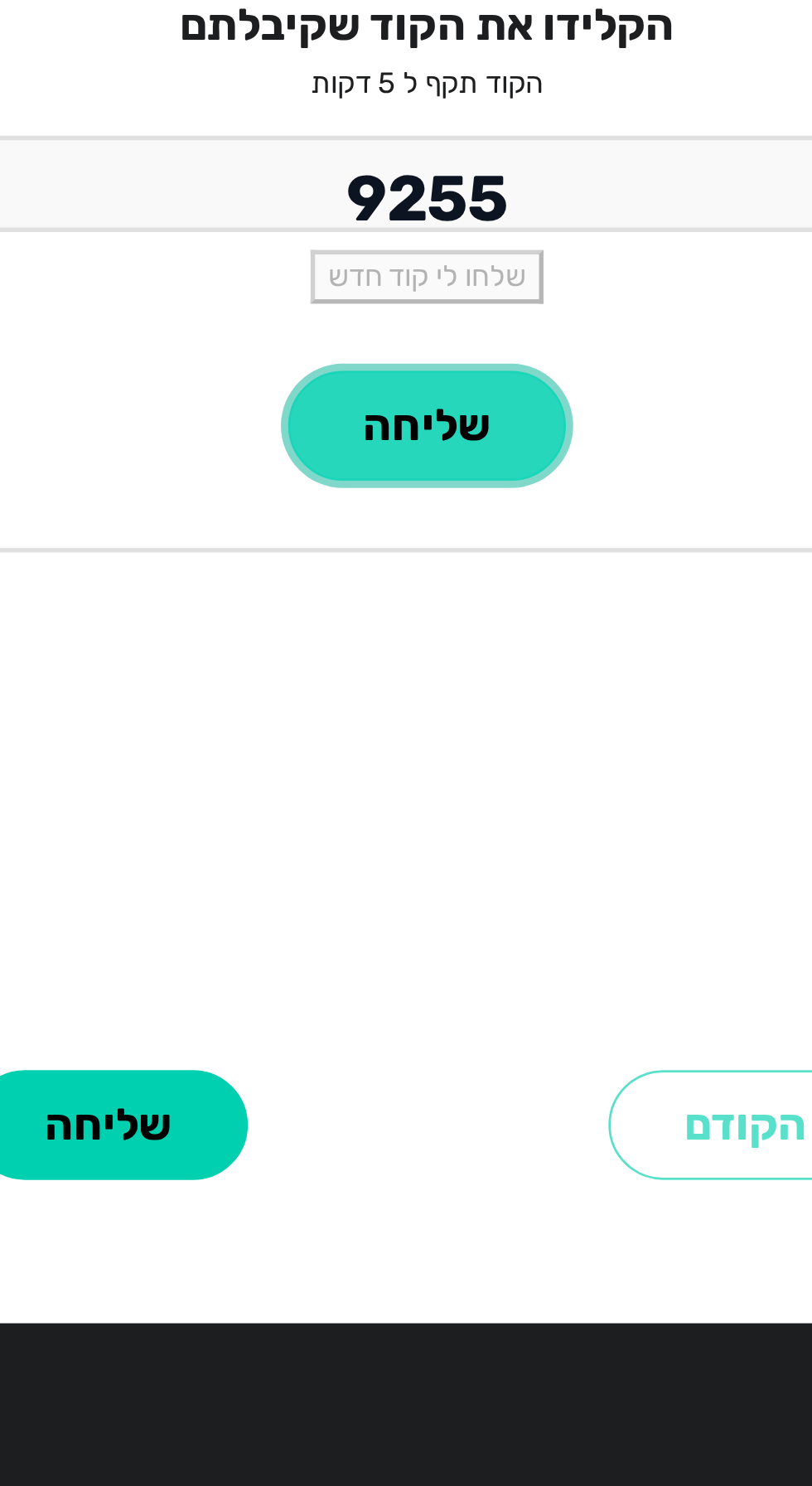
click at [408, 831] on button "שליחה" at bounding box center [406, 831] width 103 height 41
